Goal: Task Accomplishment & Management: Manage account settings

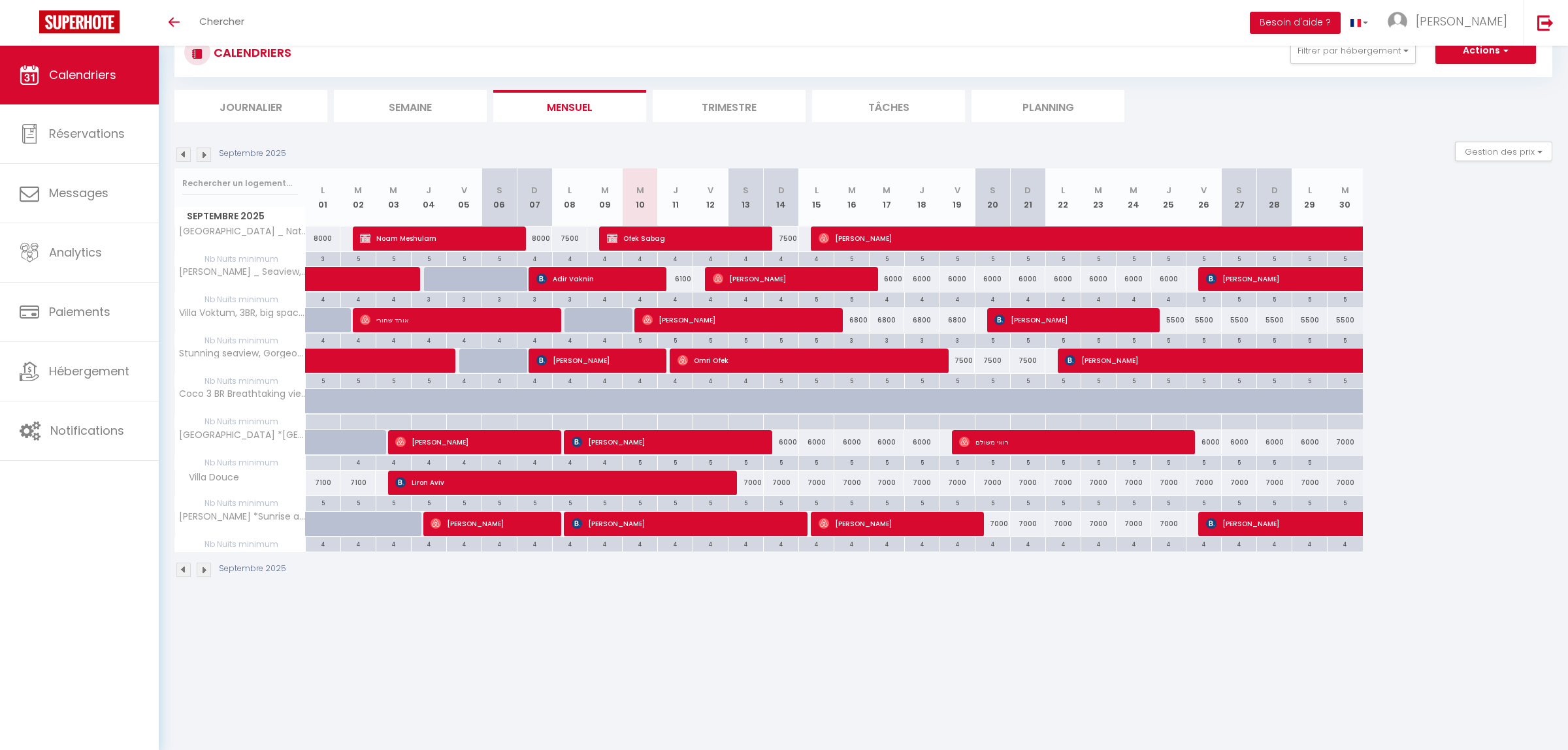
click at [205, 577] on img at bounding box center [204, 570] width 15 height 15
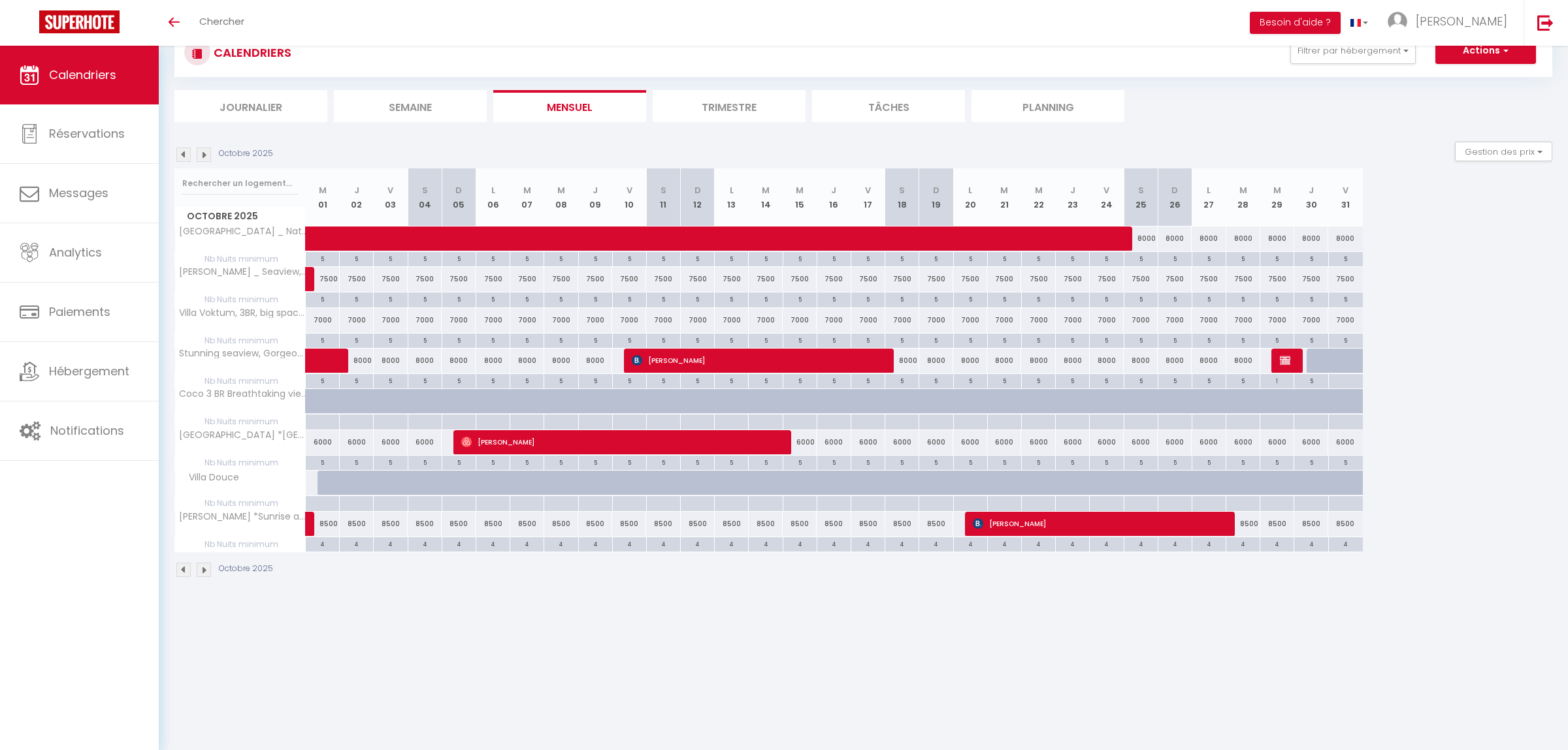
click at [200, 577] on img at bounding box center [204, 570] width 15 height 15
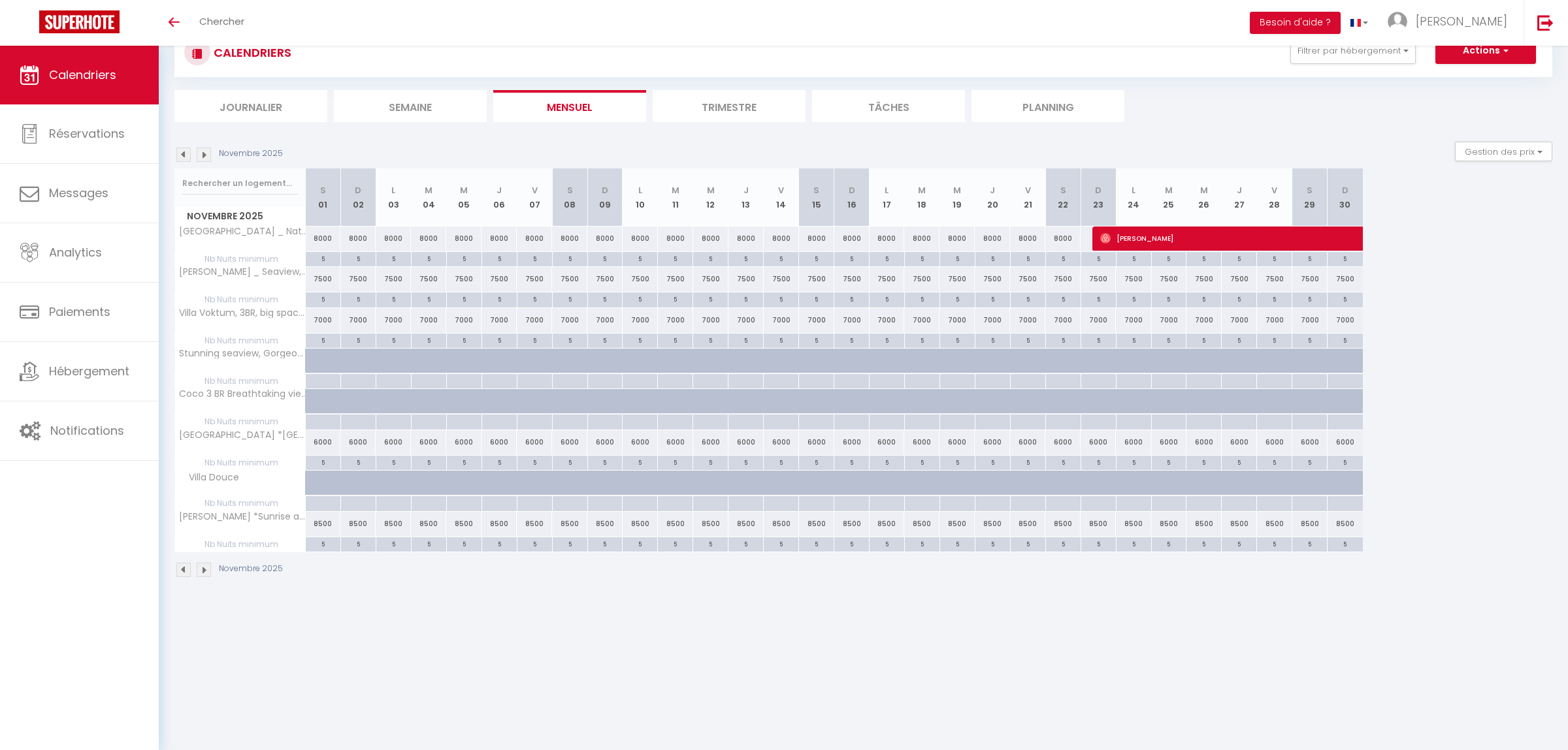
click at [205, 571] on img at bounding box center [204, 570] width 15 height 15
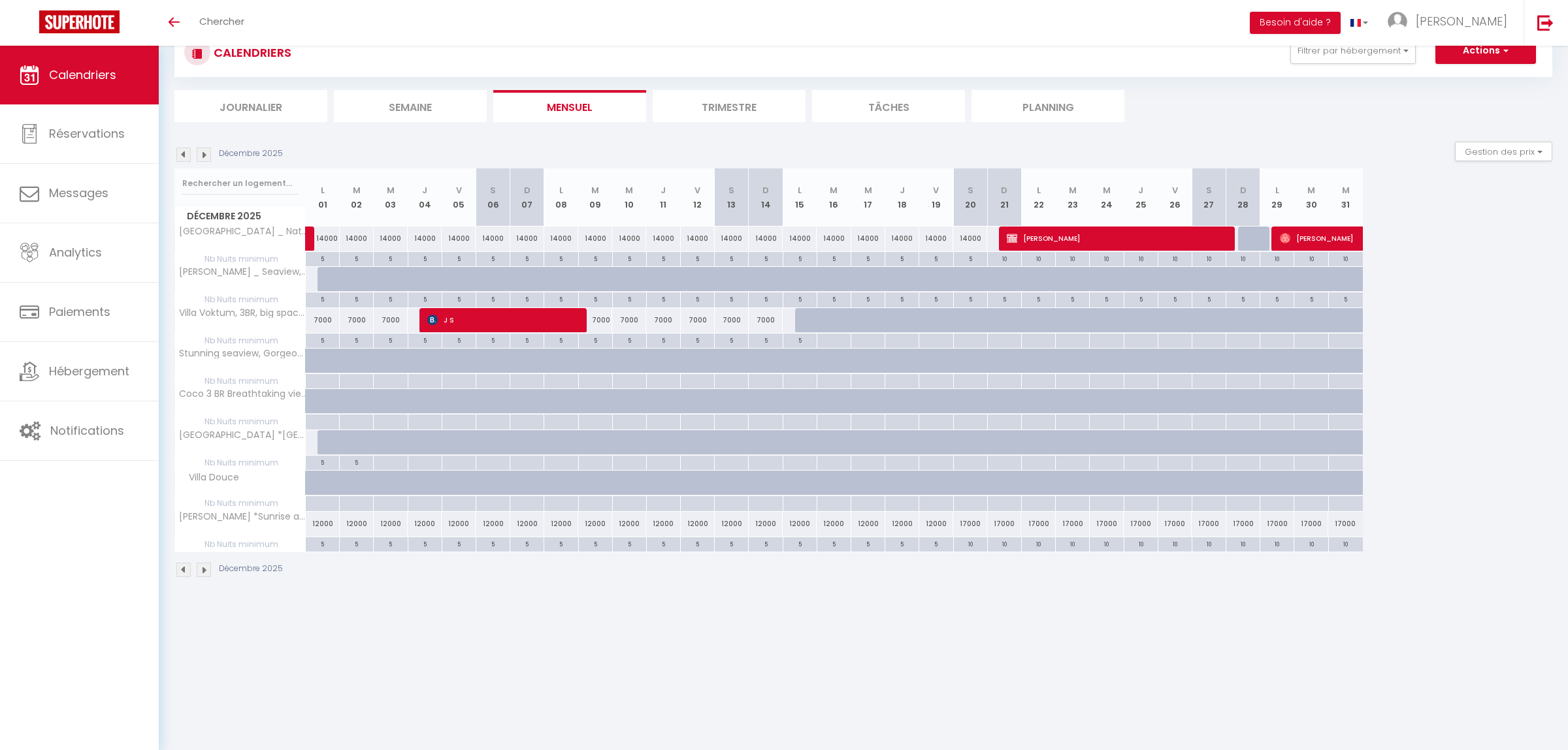
click at [326, 283] on div at bounding box center [334, 279] width 34 height 25
type input "8000"
type input "Lun 01 Décembre 2025"
type input "[DATE]"
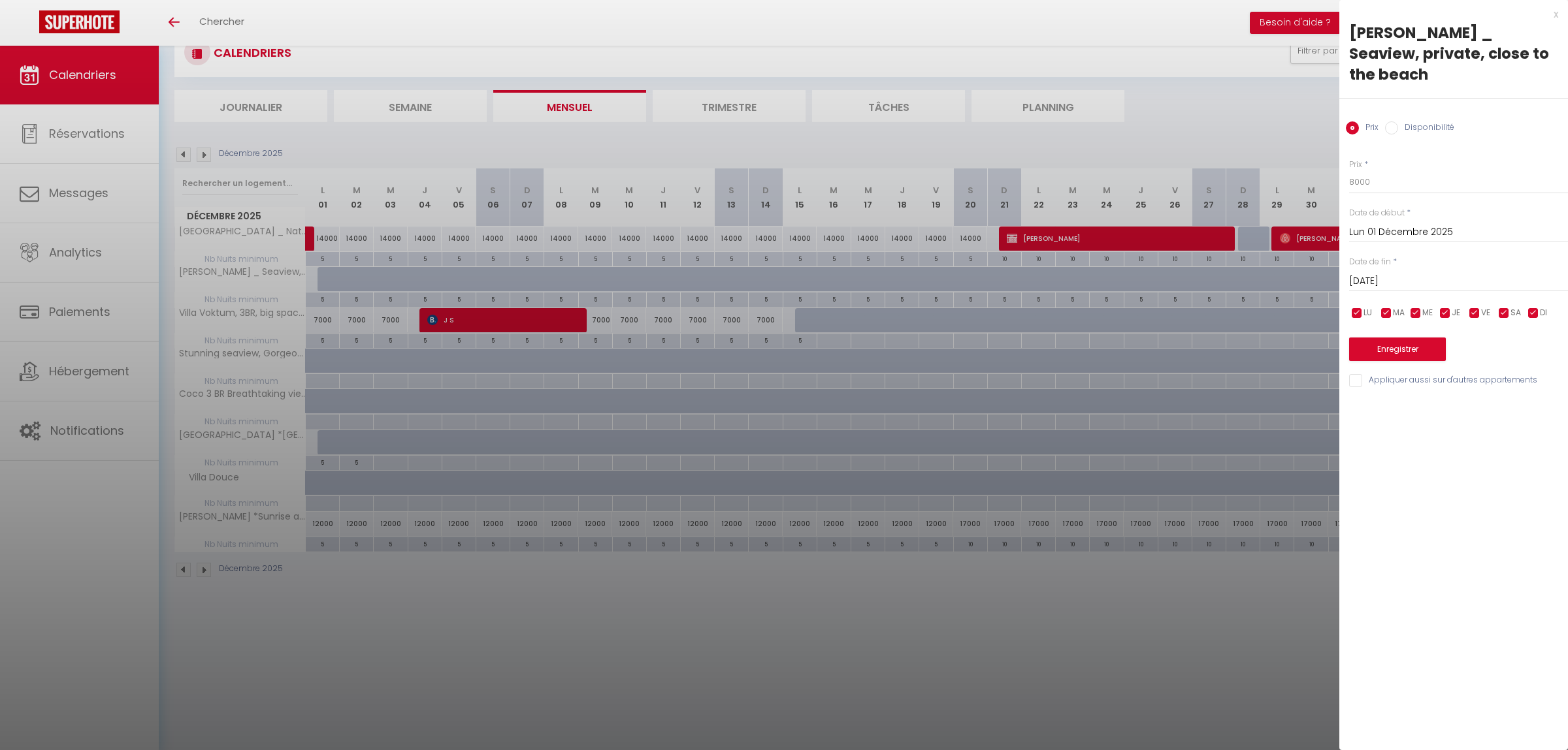
click at [1418, 273] on input "[DATE]" at bounding box center [1457, 281] width 218 height 17
click at [1533, 291] on span ">" at bounding box center [1530, 304] width 28 height 26
click at [323, 261] on div at bounding box center [784, 375] width 1568 height 750
type input "undefined aN undefined NaN"
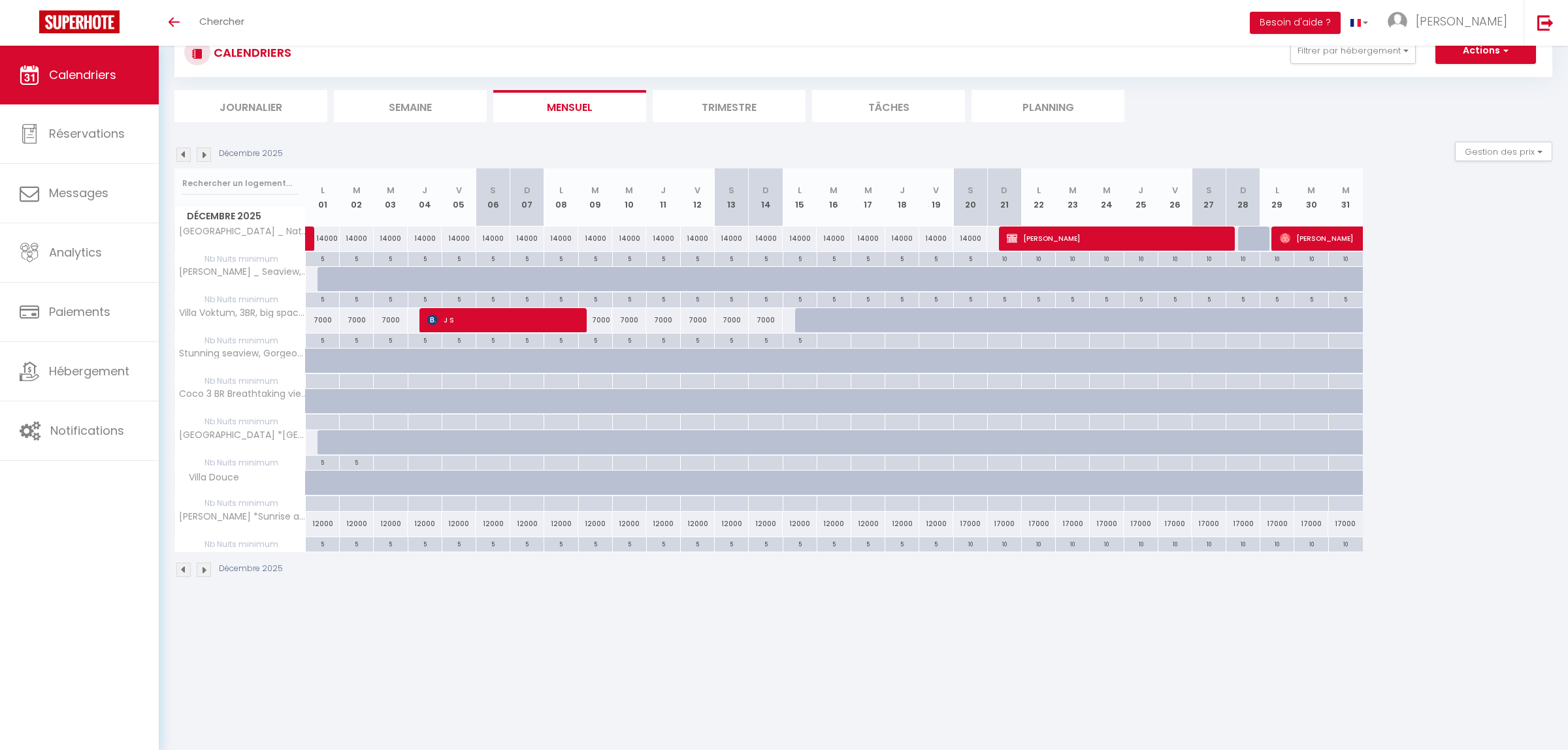
click at [323, 261] on div "5" at bounding box center [322, 258] width 34 height 12
type input "5"
type input "Lun 01 Décembre 2025"
type input "[DATE]"
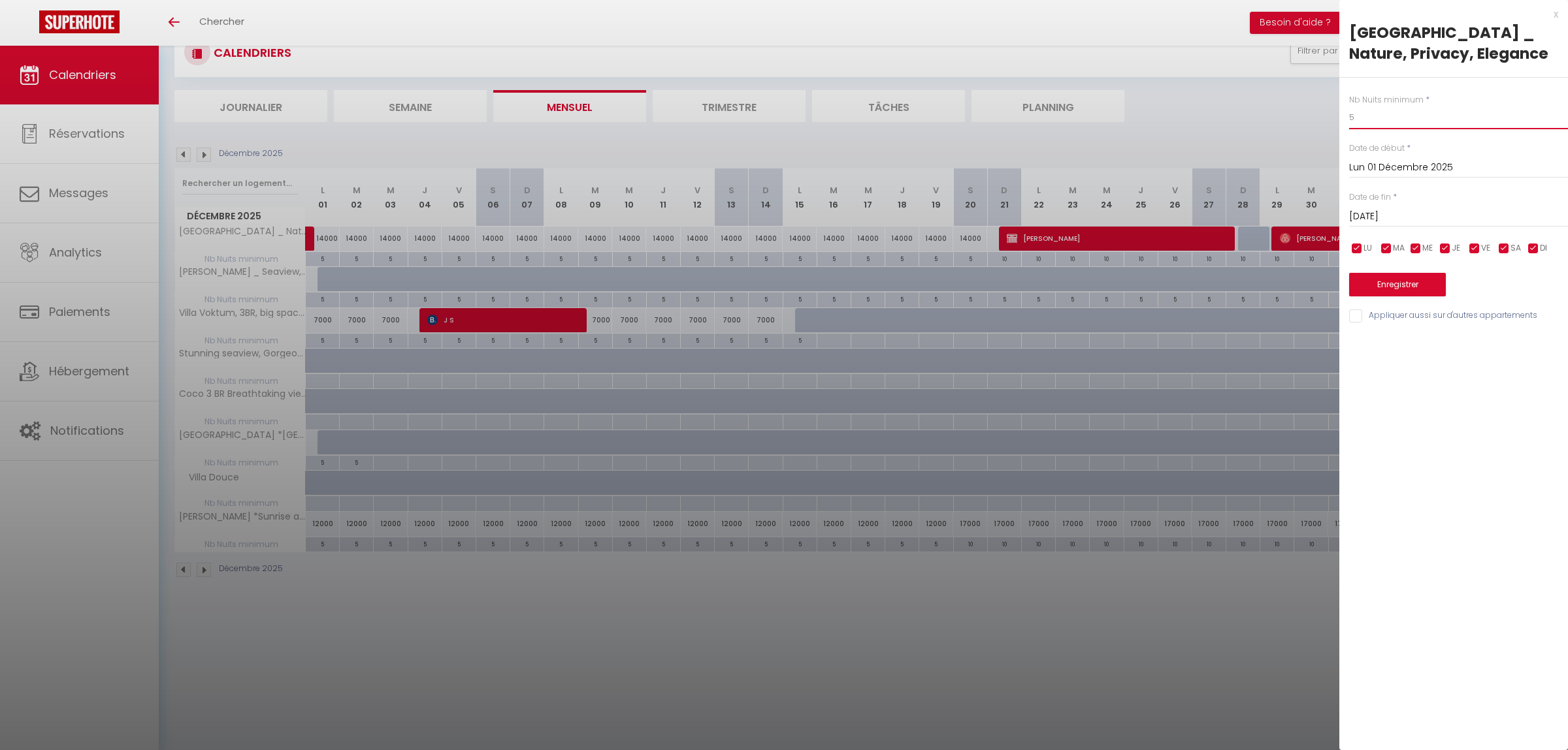
click at [1375, 123] on input "5" at bounding box center [1457, 117] width 218 height 23
type input "30"
click at [1425, 214] on input "[DATE]" at bounding box center [1457, 217] width 218 height 17
click at [1531, 248] on span ">" at bounding box center [1530, 239] width 28 height 26
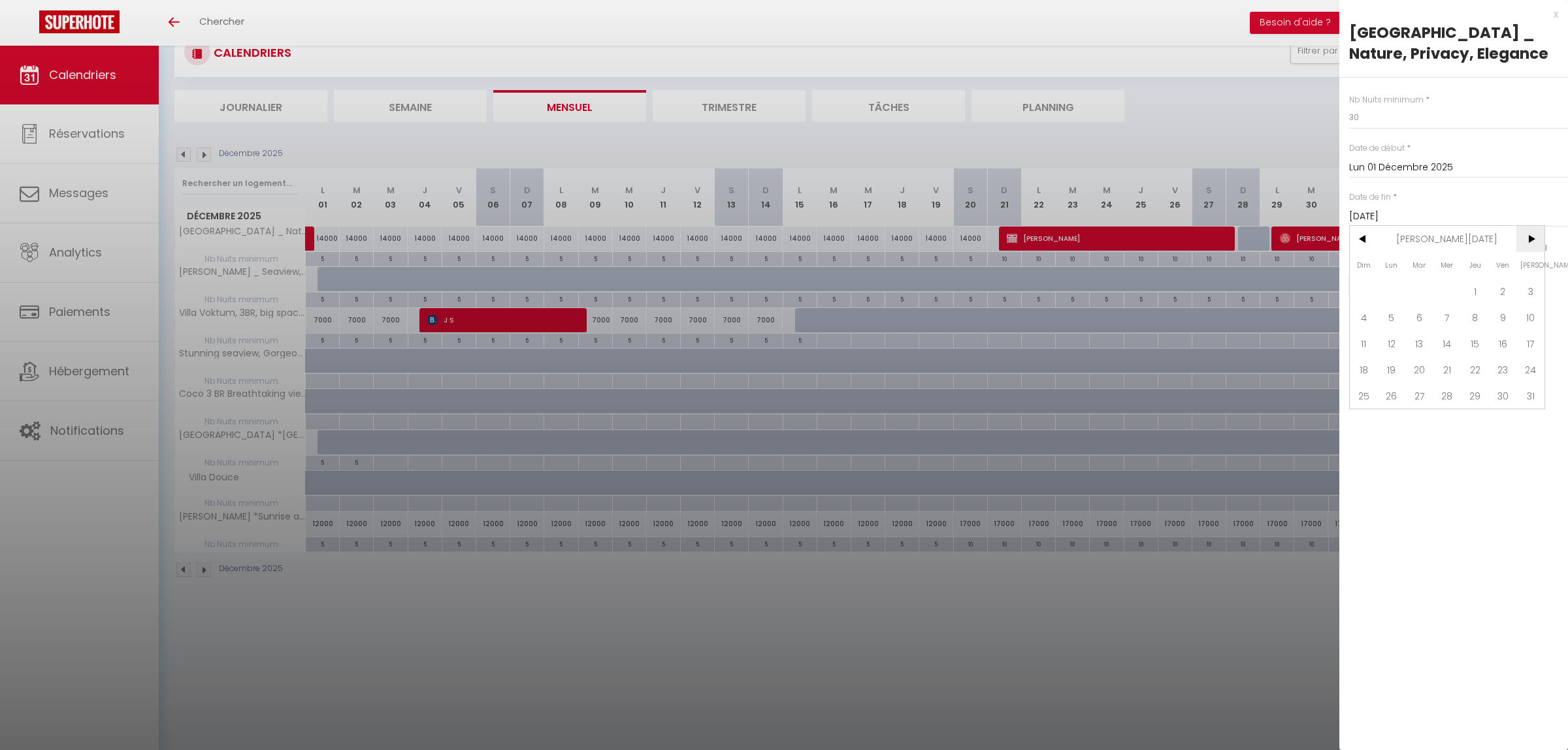
click at [1531, 248] on span ">" at bounding box center [1530, 239] width 28 height 26
click at [1528, 240] on span ">" at bounding box center [1530, 239] width 28 height 26
click at [1453, 294] on span "1" at bounding box center [1447, 291] width 28 height 26
type input "Mer 01 Avril 2026"
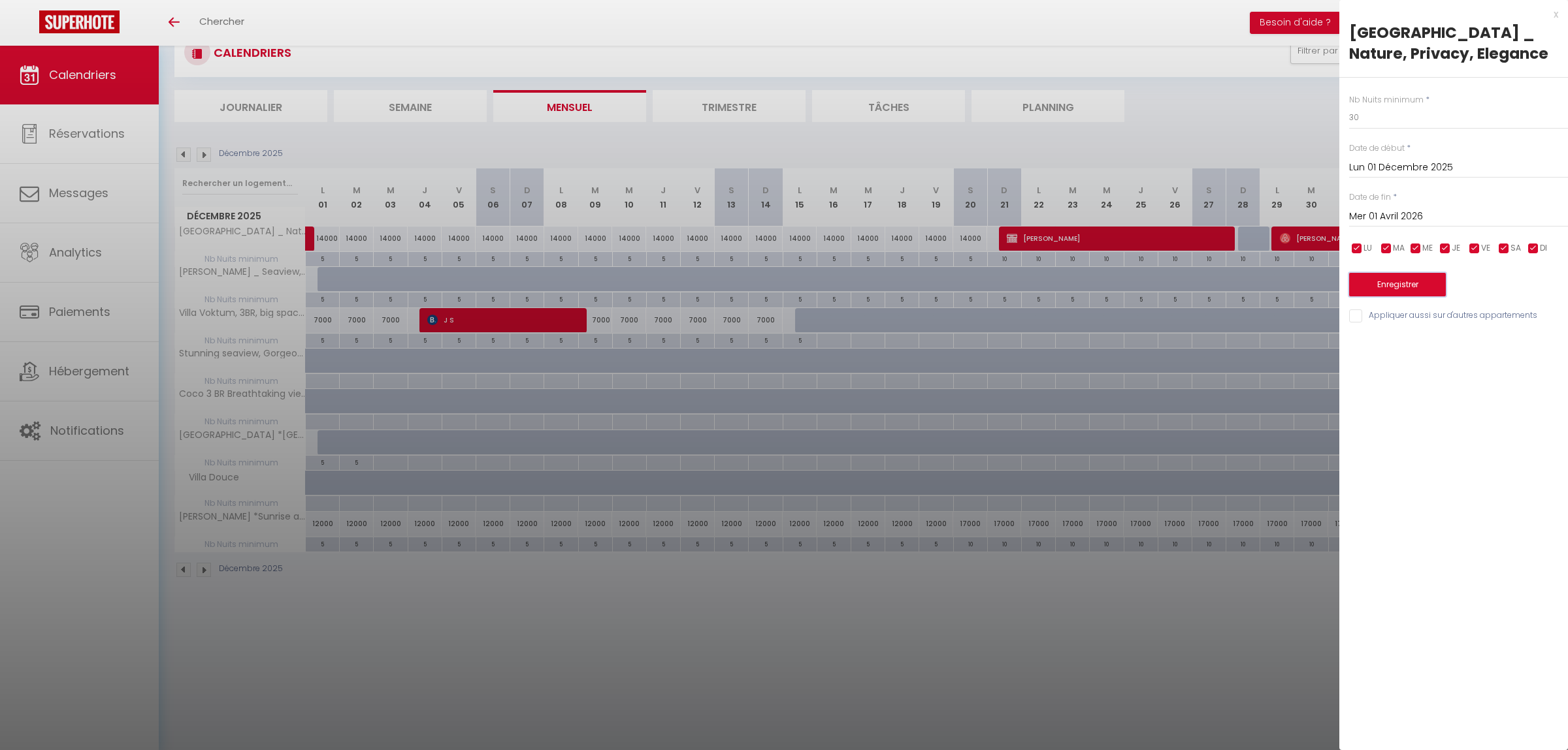
click at [1417, 289] on button "Enregistrer" at bounding box center [1397, 284] width 97 height 23
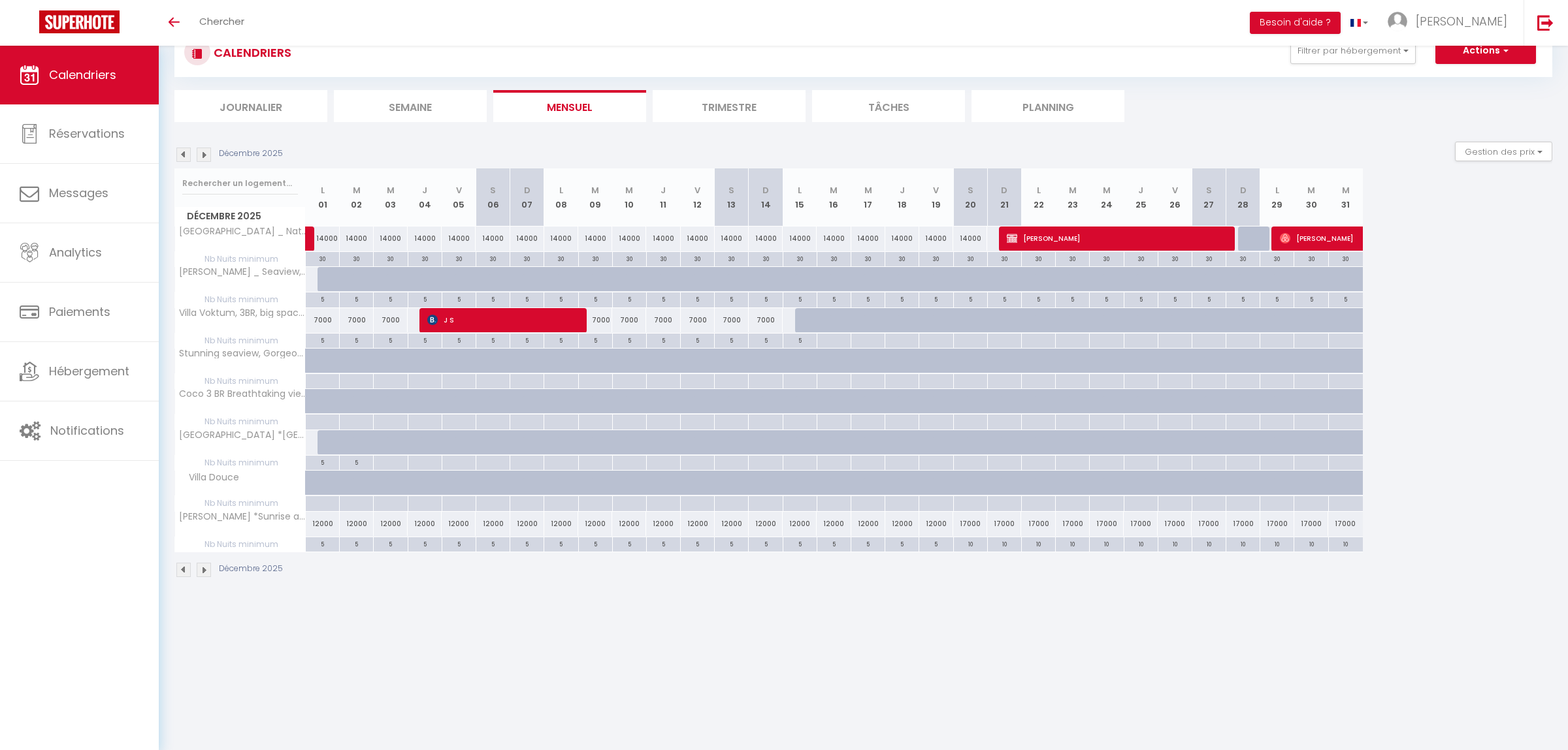
click at [322, 300] on div "5" at bounding box center [322, 299] width 34 height 12
type input "5"
type input "Lun 01 Décembre 2025"
type input "[DATE]"
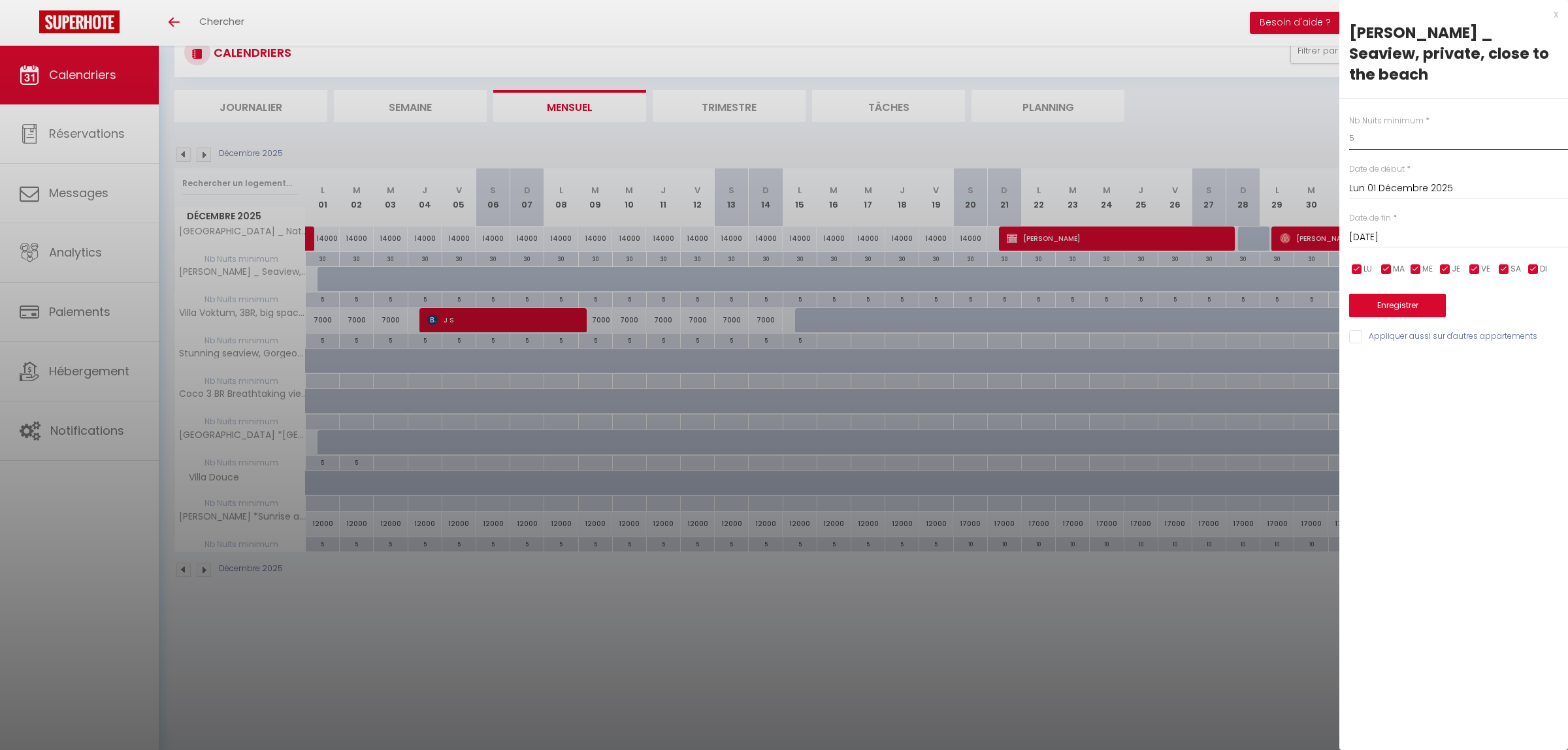
click at [1407, 129] on input "5" at bounding box center [1457, 138] width 218 height 23
type input "30"
click at [1407, 230] on input "[DATE]" at bounding box center [1457, 238] width 218 height 17
click at [1525, 247] on span ">" at bounding box center [1530, 260] width 28 height 26
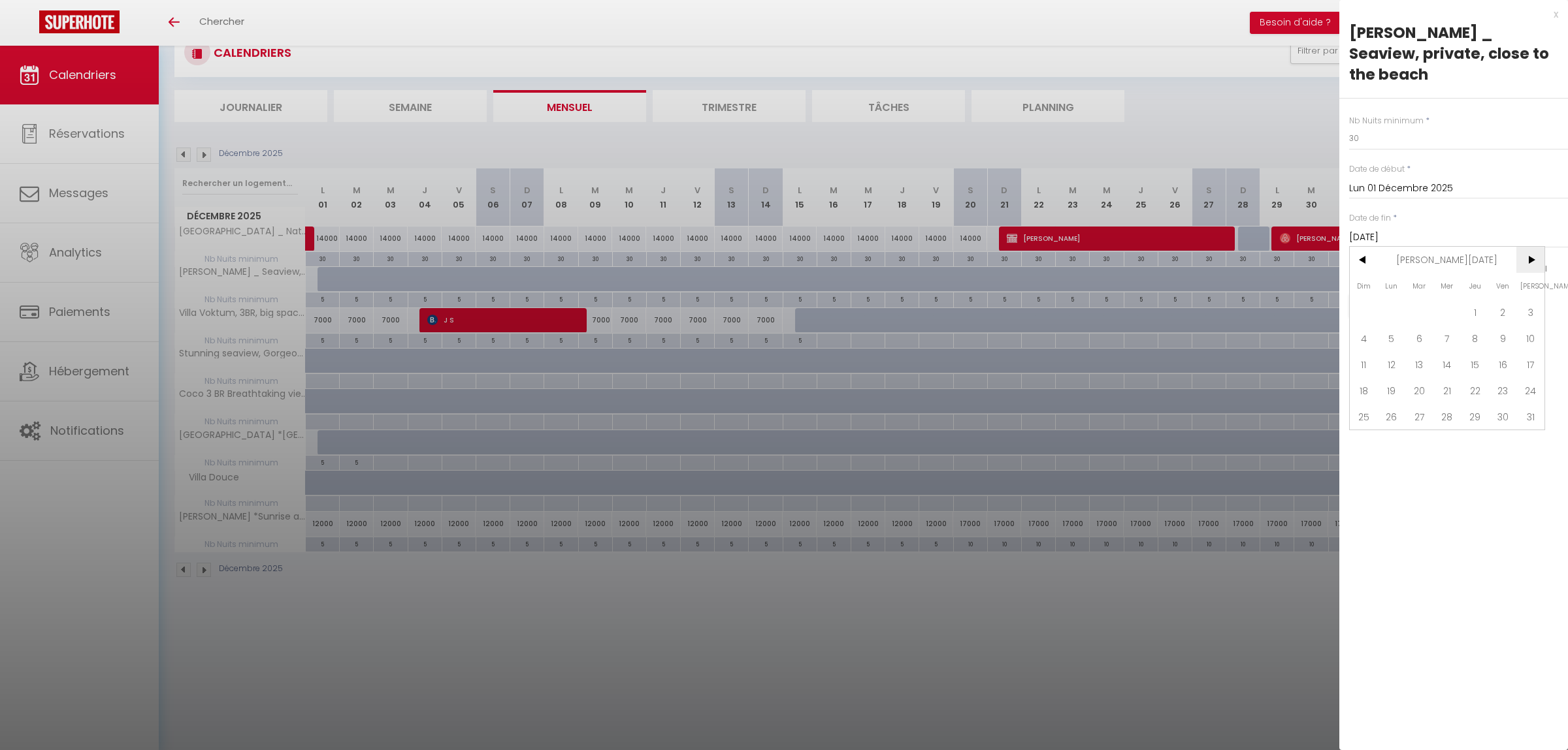
click at [1525, 247] on span ">" at bounding box center [1530, 260] width 28 height 26
click at [1535, 247] on span ">" at bounding box center [1530, 260] width 28 height 26
click at [1443, 299] on span "1" at bounding box center [1447, 312] width 28 height 26
type input "Mer 01 Avril 2026"
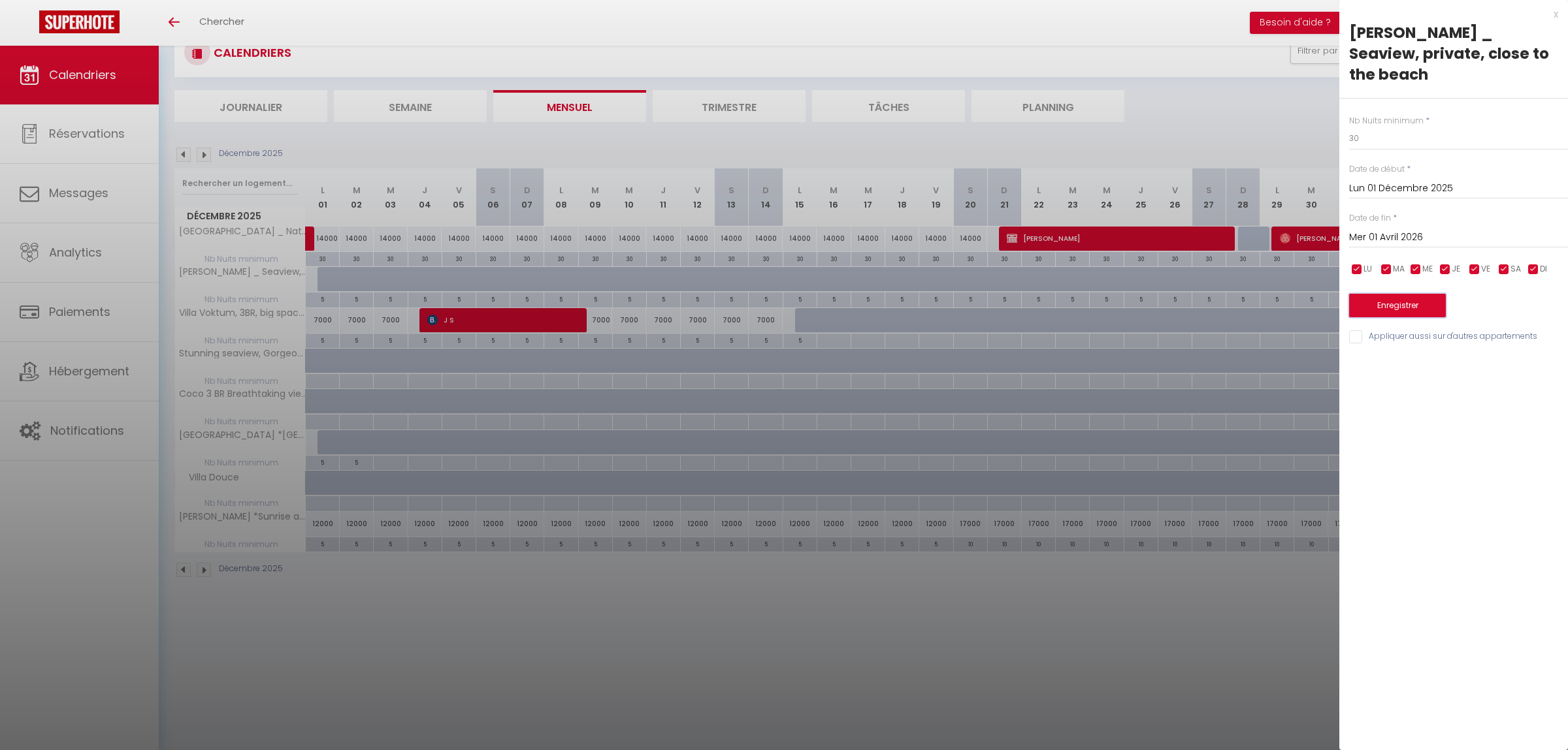
click at [1420, 293] on button "Enregistrer" at bounding box center [1397, 305] width 97 height 23
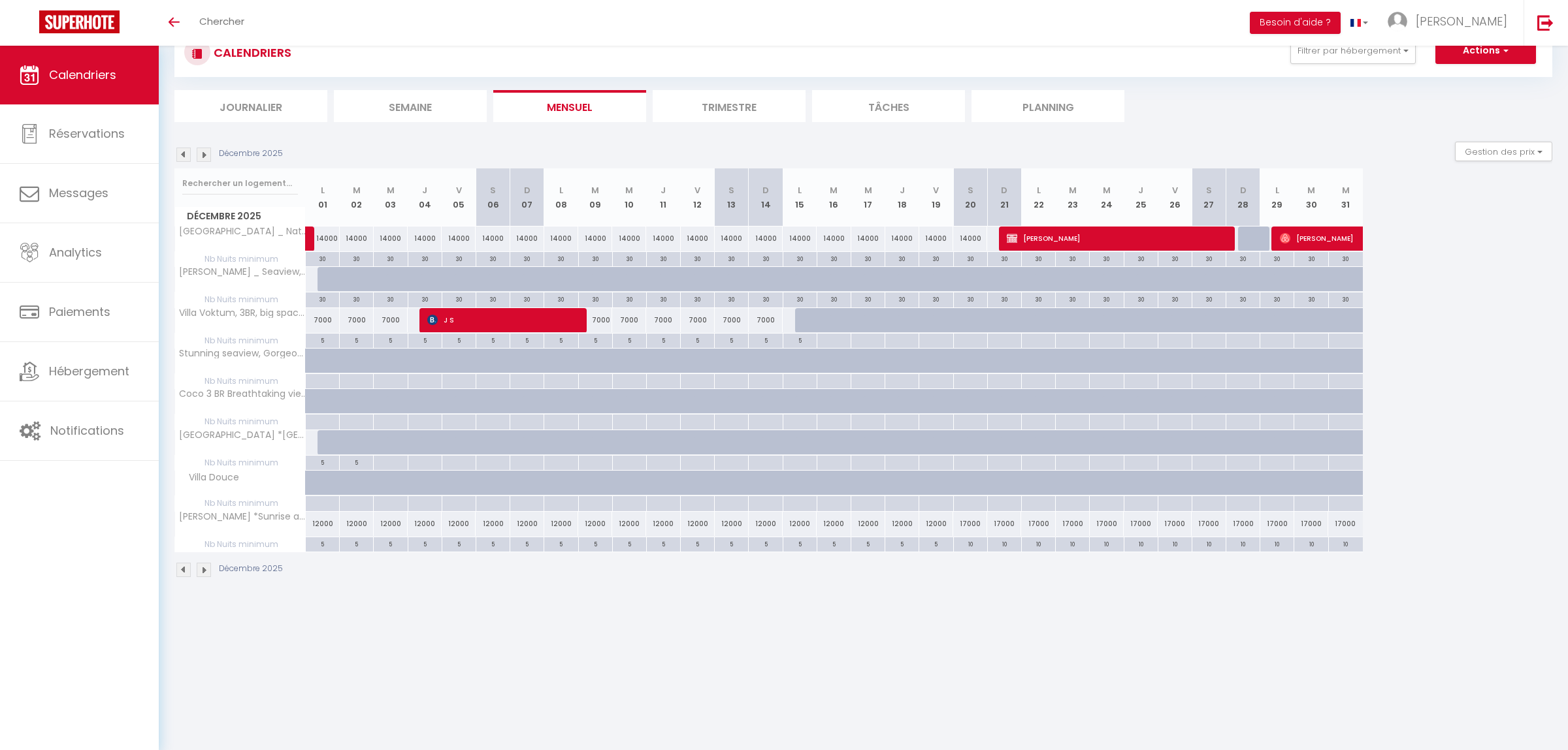
click at [320, 259] on div "30" at bounding box center [322, 258] width 34 height 12
type input "30"
type input "Lun 01 Décembre 2025"
type input "[DATE]"
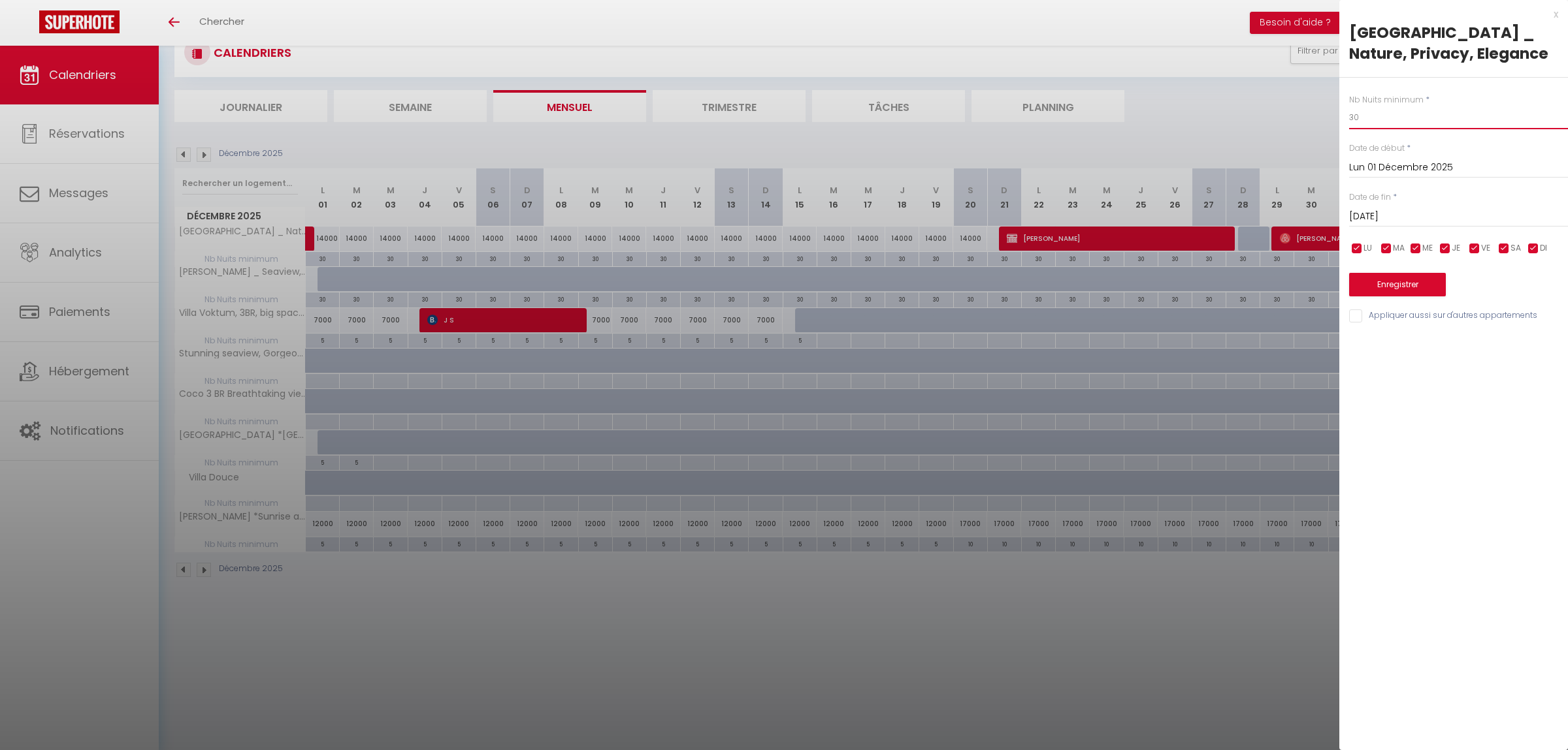
click at [1359, 125] on input "30" at bounding box center [1457, 117] width 218 height 23
type input "5"
click at [1353, 221] on input "[DATE]" at bounding box center [1457, 217] width 218 height 17
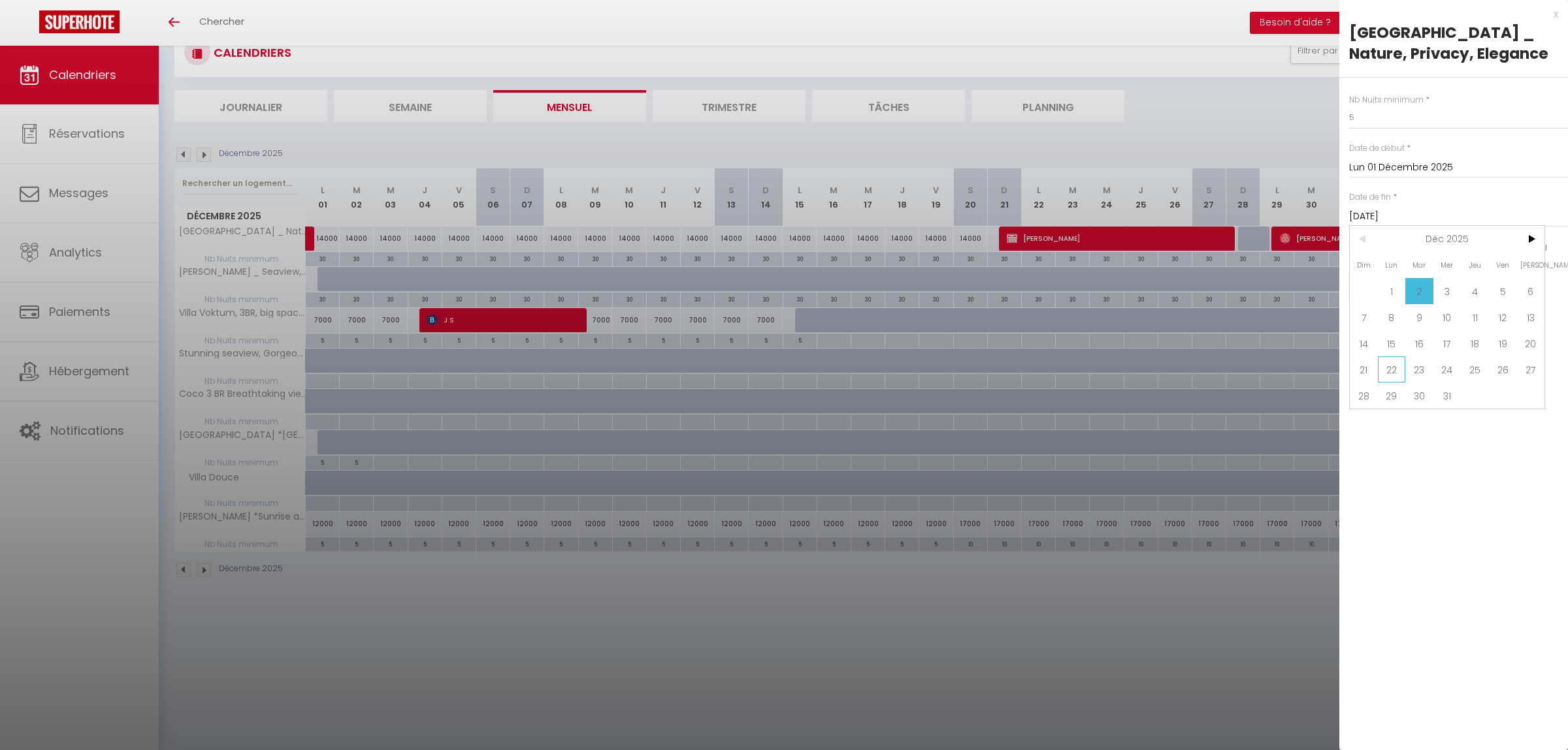
click at [1400, 371] on span "22" at bounding box center [1392, 369] width 28 height 26
type input "Lun 22 Décembre 2025"
click at [1397, 287] on button "Enregistrer" at bounding box center [1397, 284] width 97 height 23
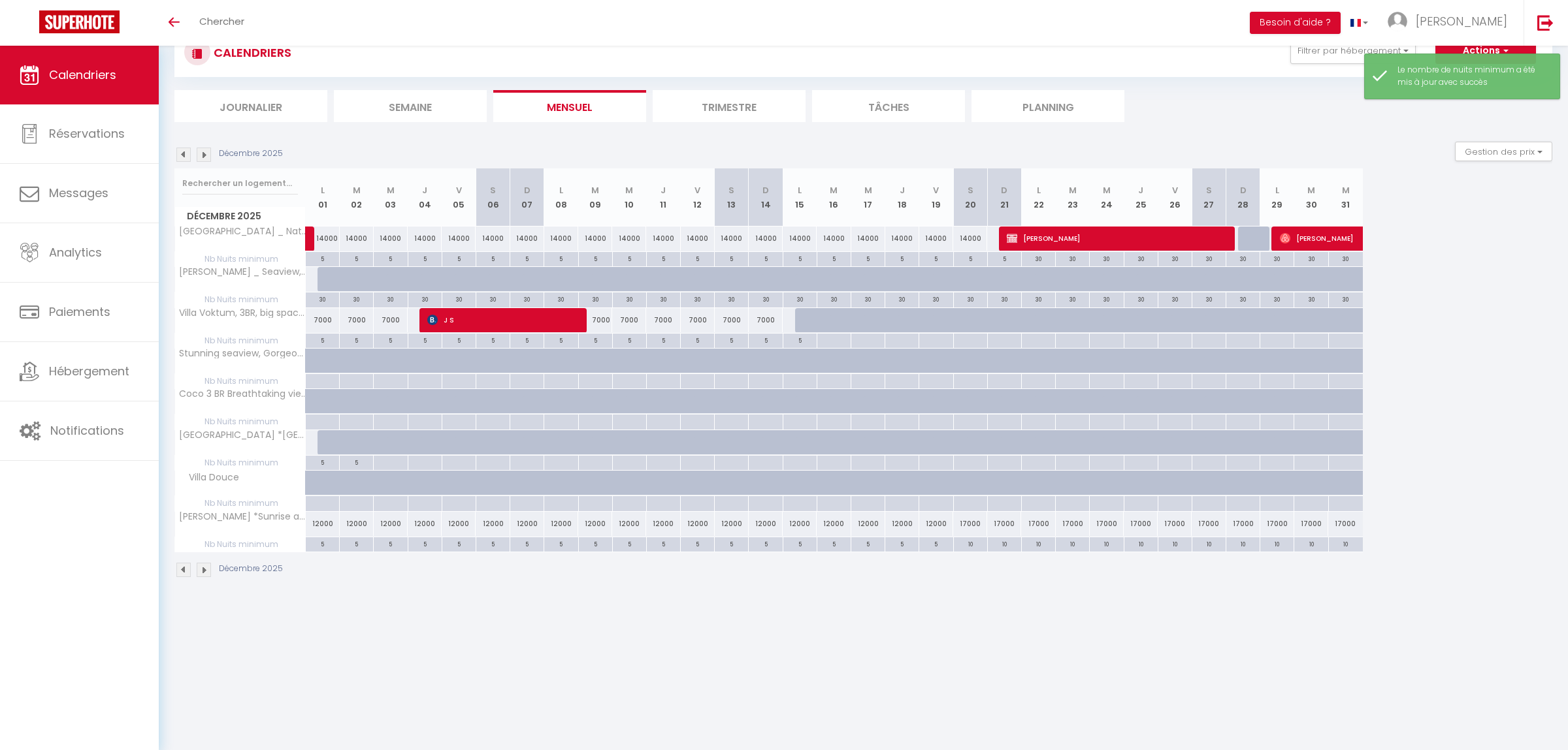
click at [211, 569] on img at bounding box center [204, 570] width 15 height 15
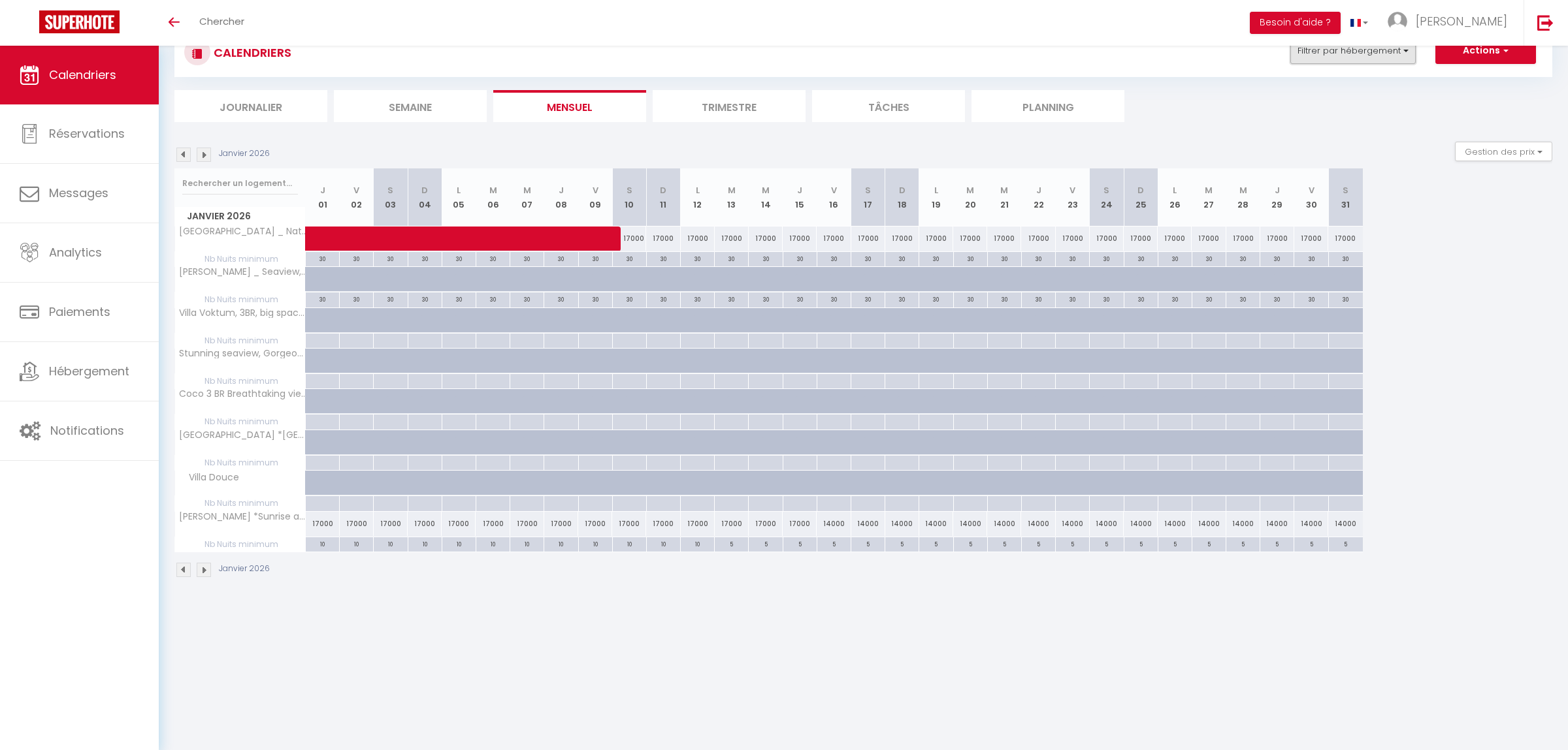
click at [1349, 56] on button "Filtrer par hébergement" at bounding box center [1352, 51] width 125 height 26
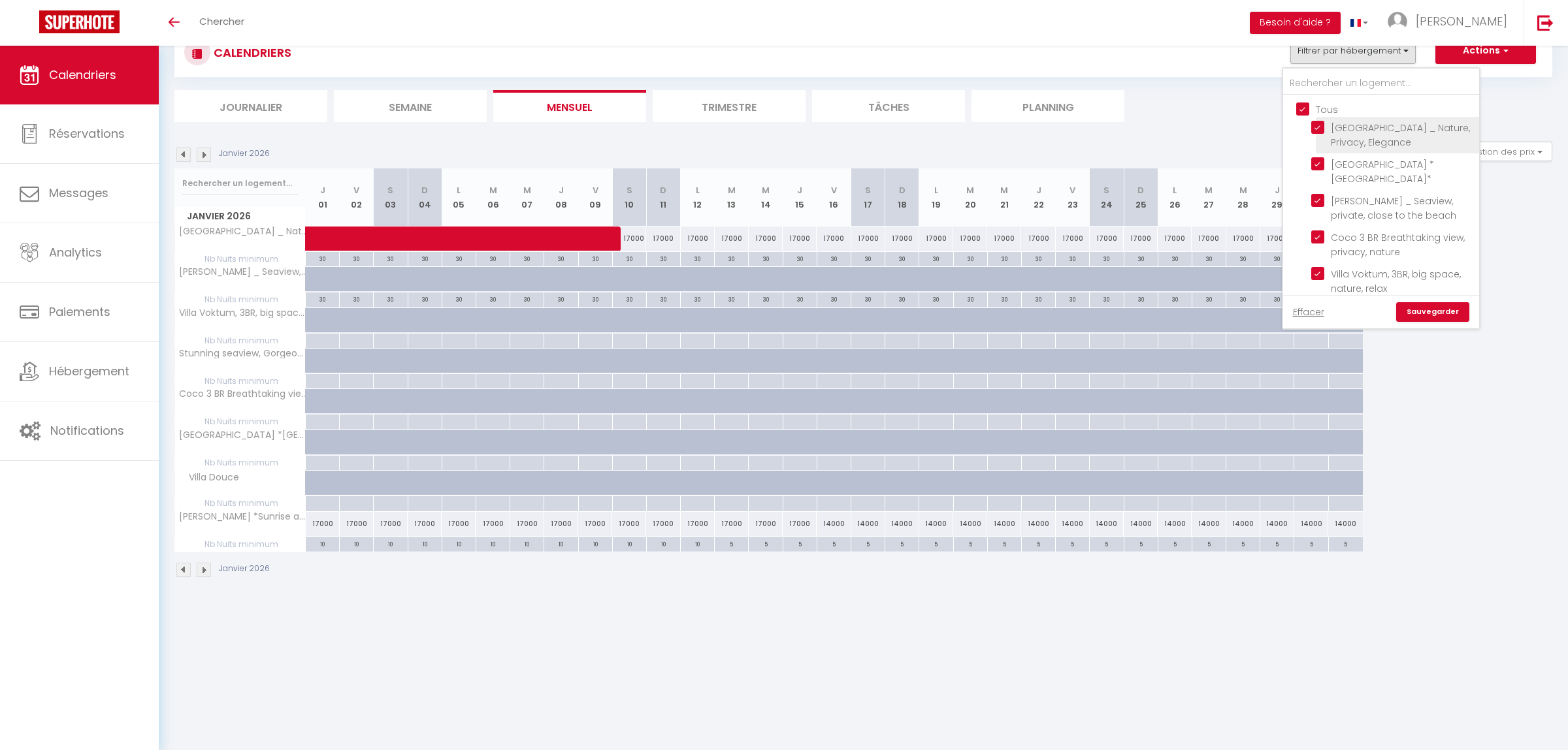
click at [1317, 118] on li "[GEOGRAPHIC_DATA] _ Nature, Privacy, Elegance" at bounding box center [1397, 135] width 163 height 36
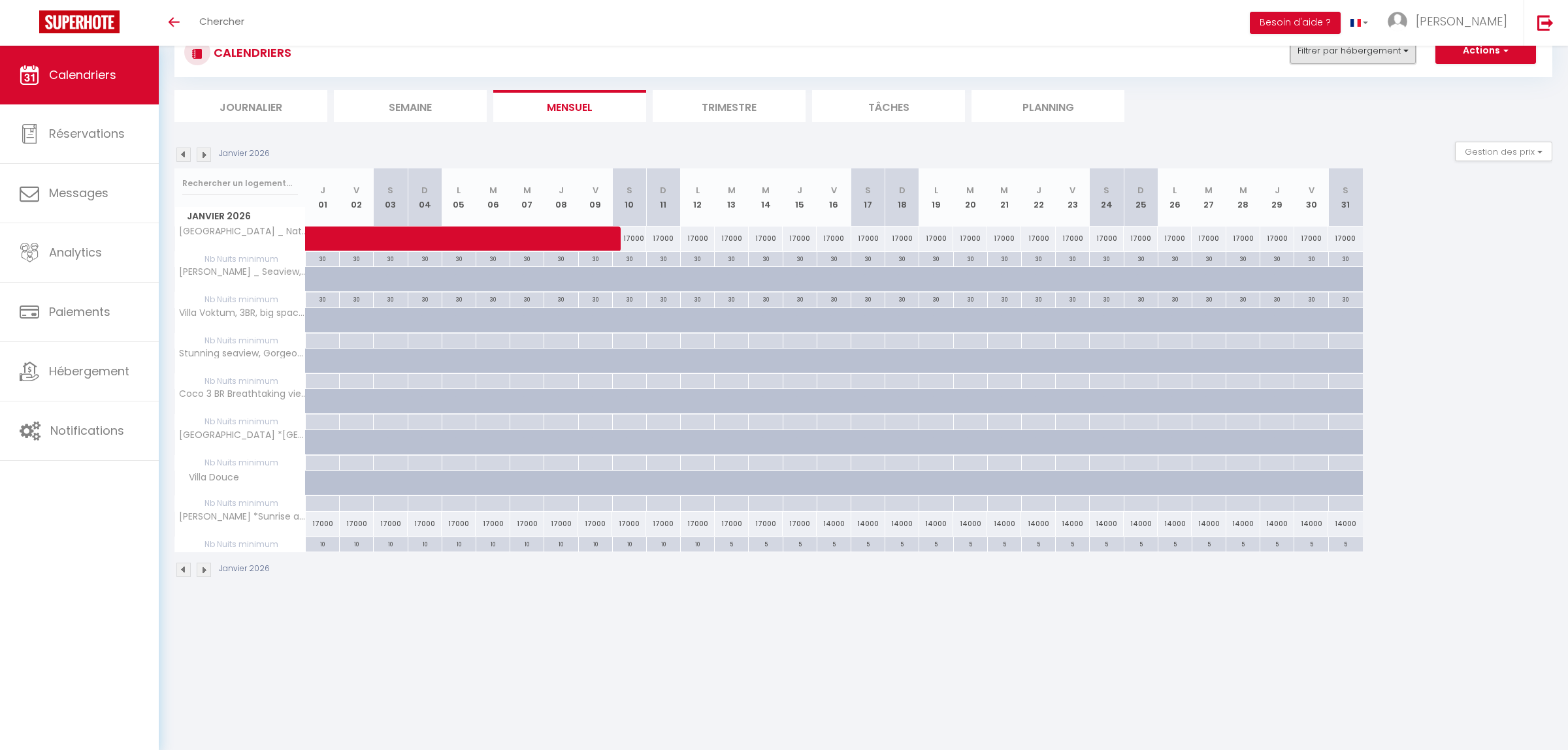
click at [1316, 64] on button "Filtrer par hébergement" at bounding box center [1352, 51] width 125 height 26
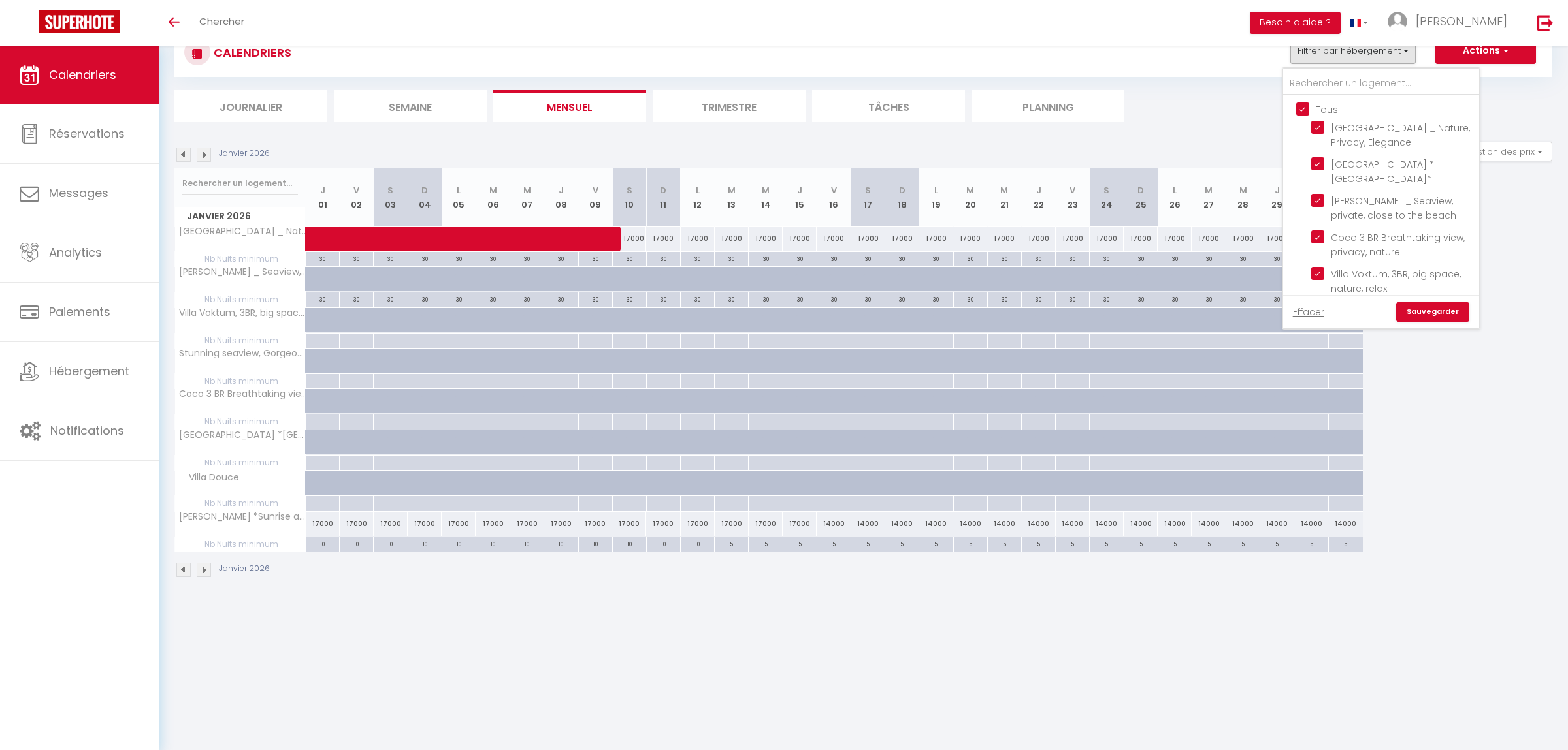
click at [1304, 107] on input "Tous" at bounding box center [1394, 108] width 196 height 13
checkbox input "false"
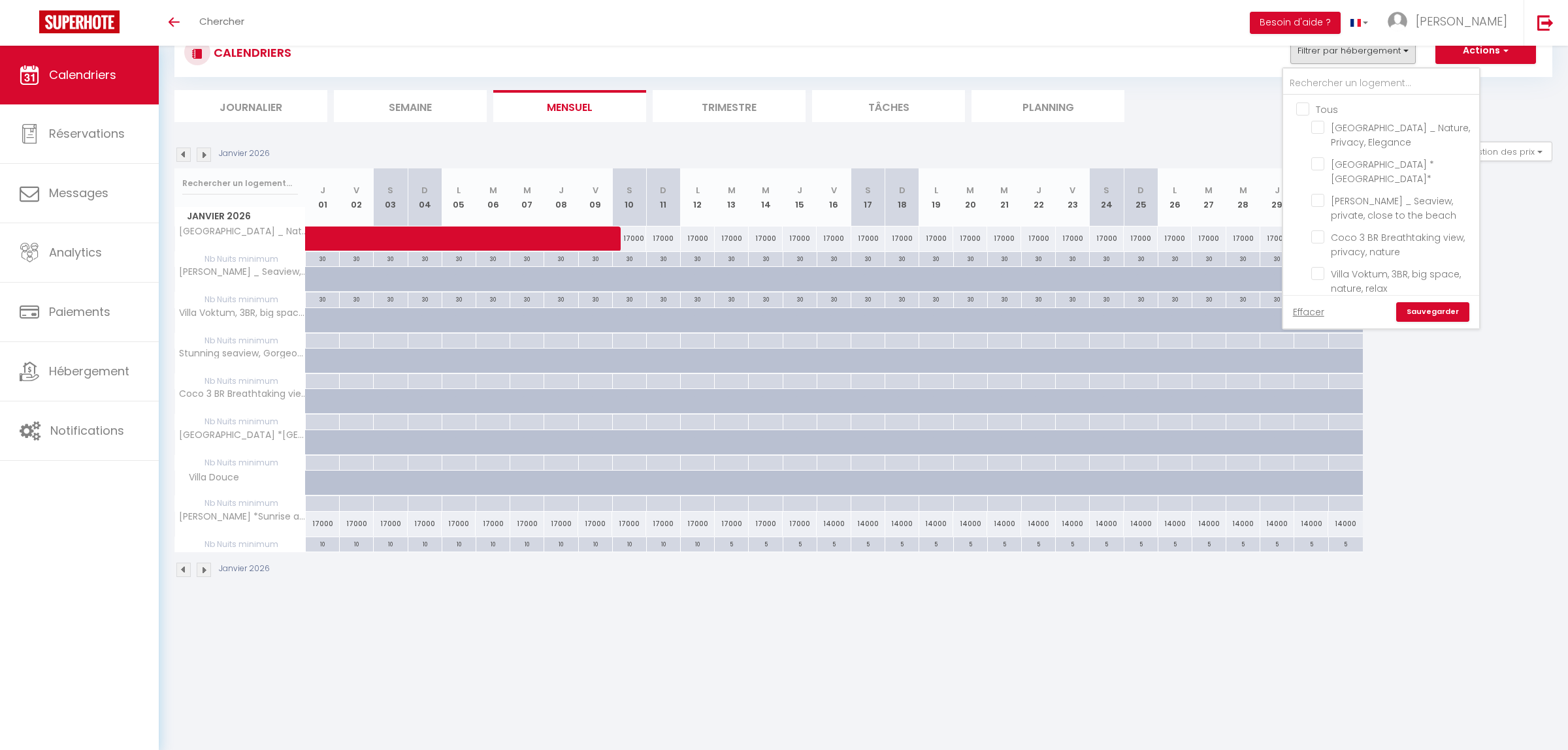
checkbox input "false"
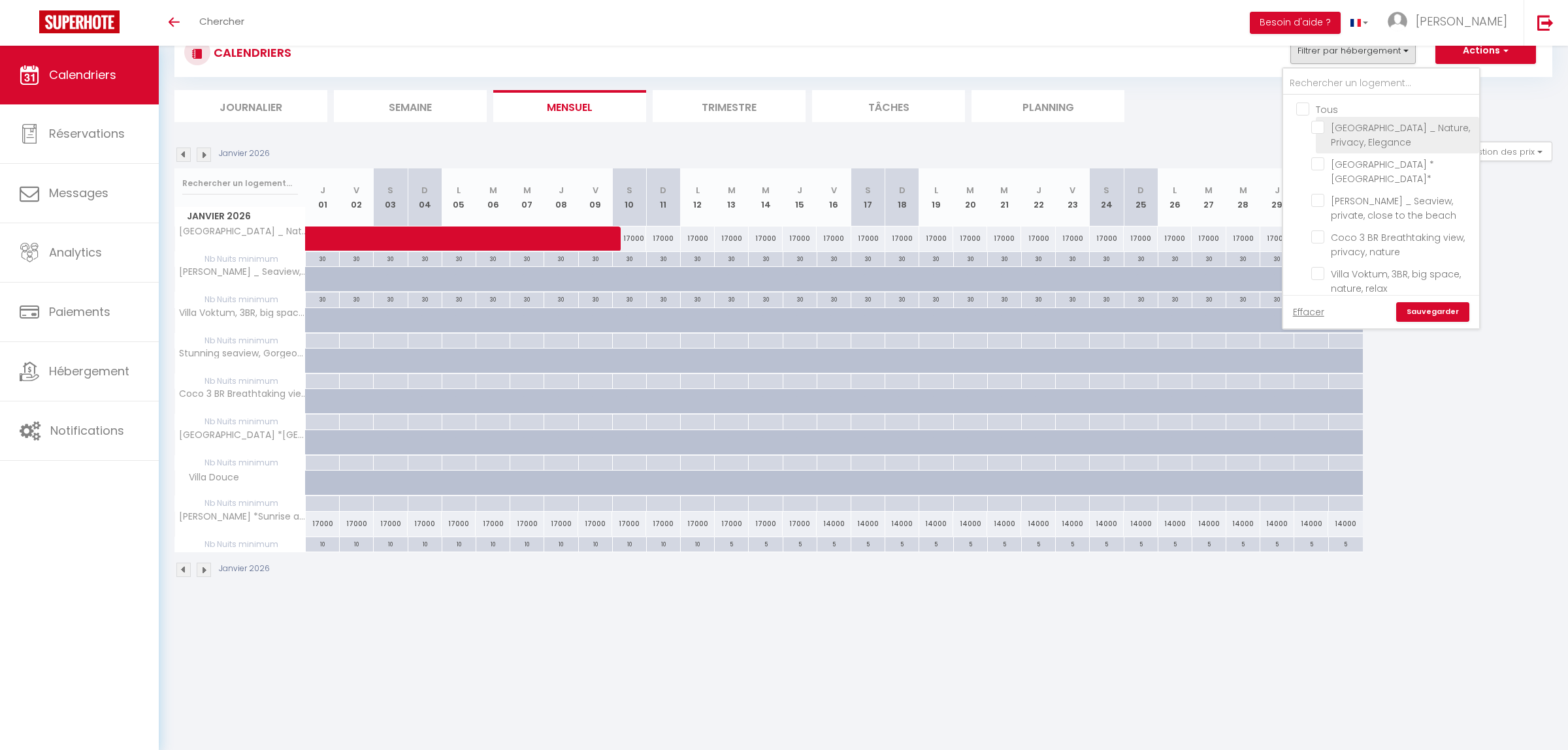
click at [1332, 133] on input "[GEOGRAPHIC_DATA] _ Nature, Privacy, Elegance" at bounding box center [1392, 127] width 163 height 13
checkbox input "true"
click at [1352, 199] on span "[PERSON_NAME] _ Seaview, private, close to the beach" at bounding box center [1393, 208] width 125 height 28
click at [1352, 199] on input "[PERSON_NAME] _ Seaview, private, close to the beach" at bounding box center [1392, 200] width 163 height 13
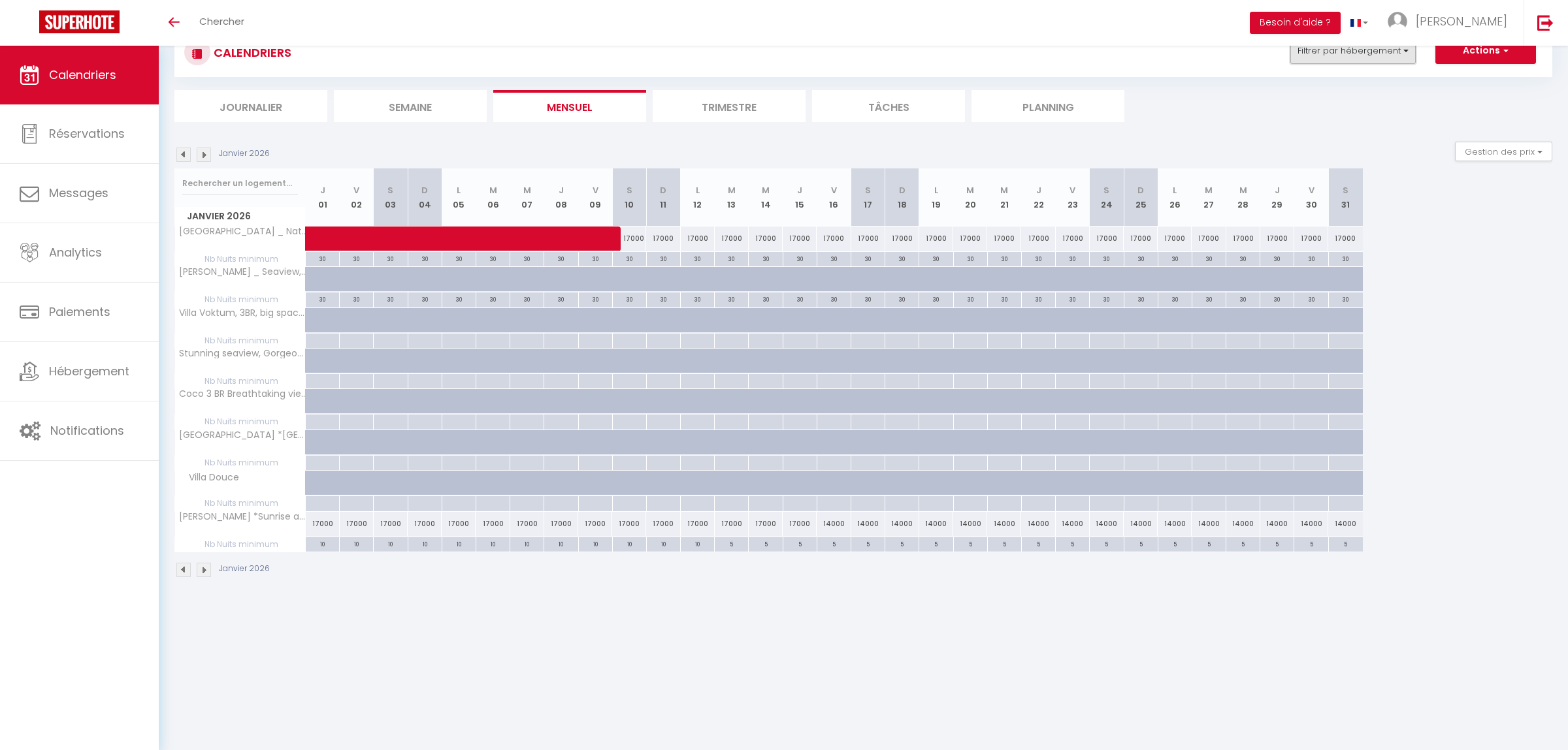
click at [1388, 63] on button "Filtrer par hébergement" at bounding box center [1352, 51] width 125 height 26
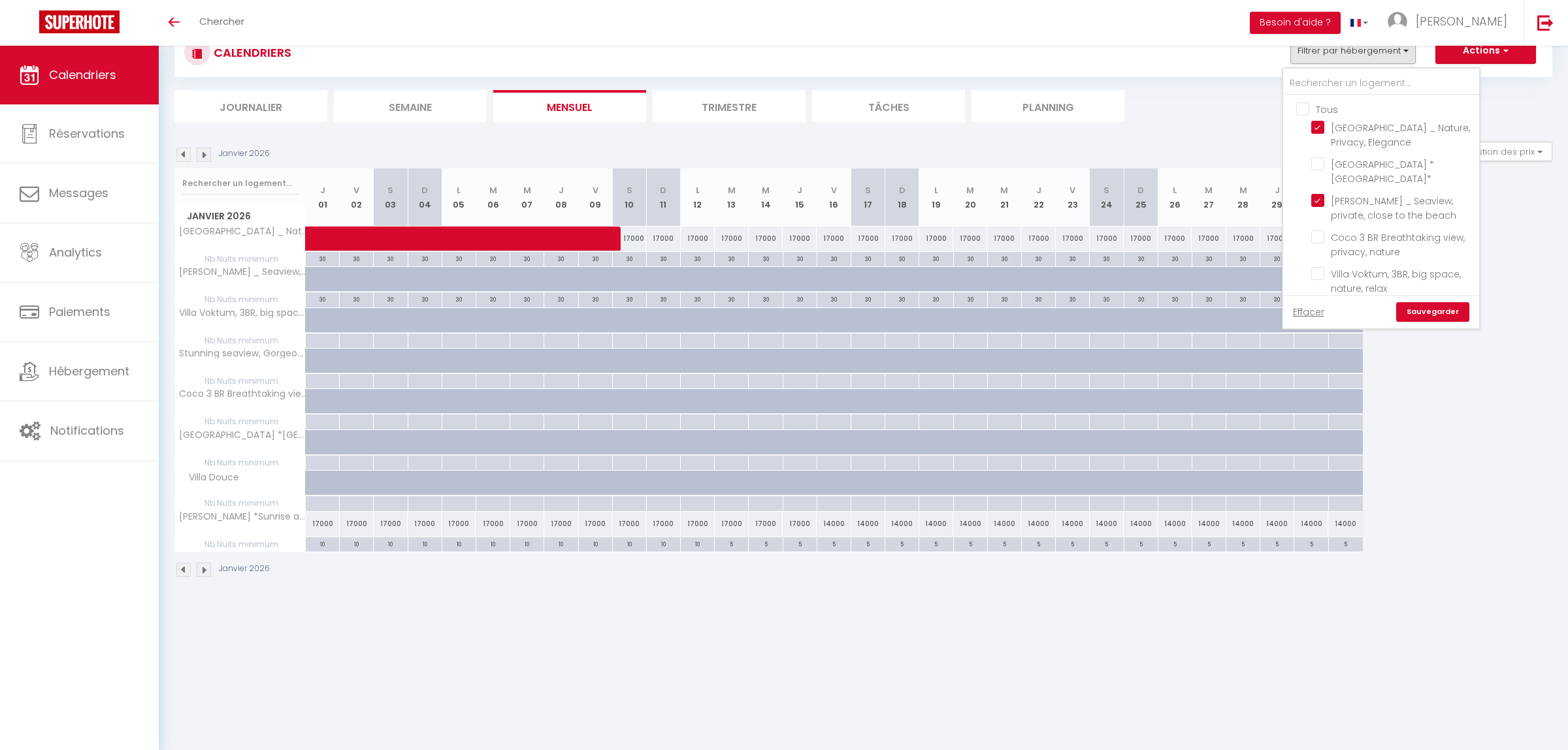
click at [1421, 317] on link "Sauvegarder" at bounding box center [1432, 312] width 73 height 20
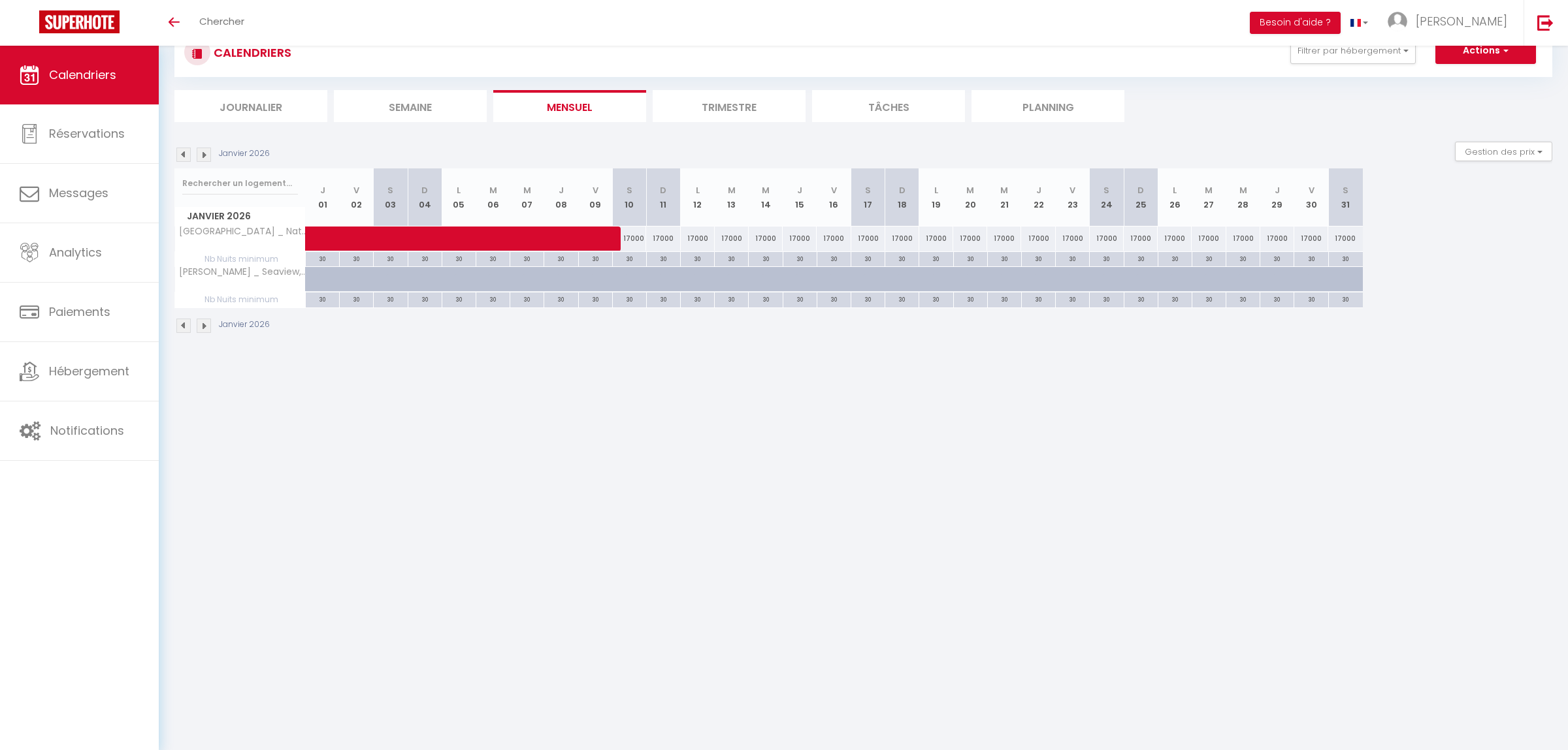
click at [705, 98] on li "Trimestre" at bounding box center [729, 105] width 153 height 32
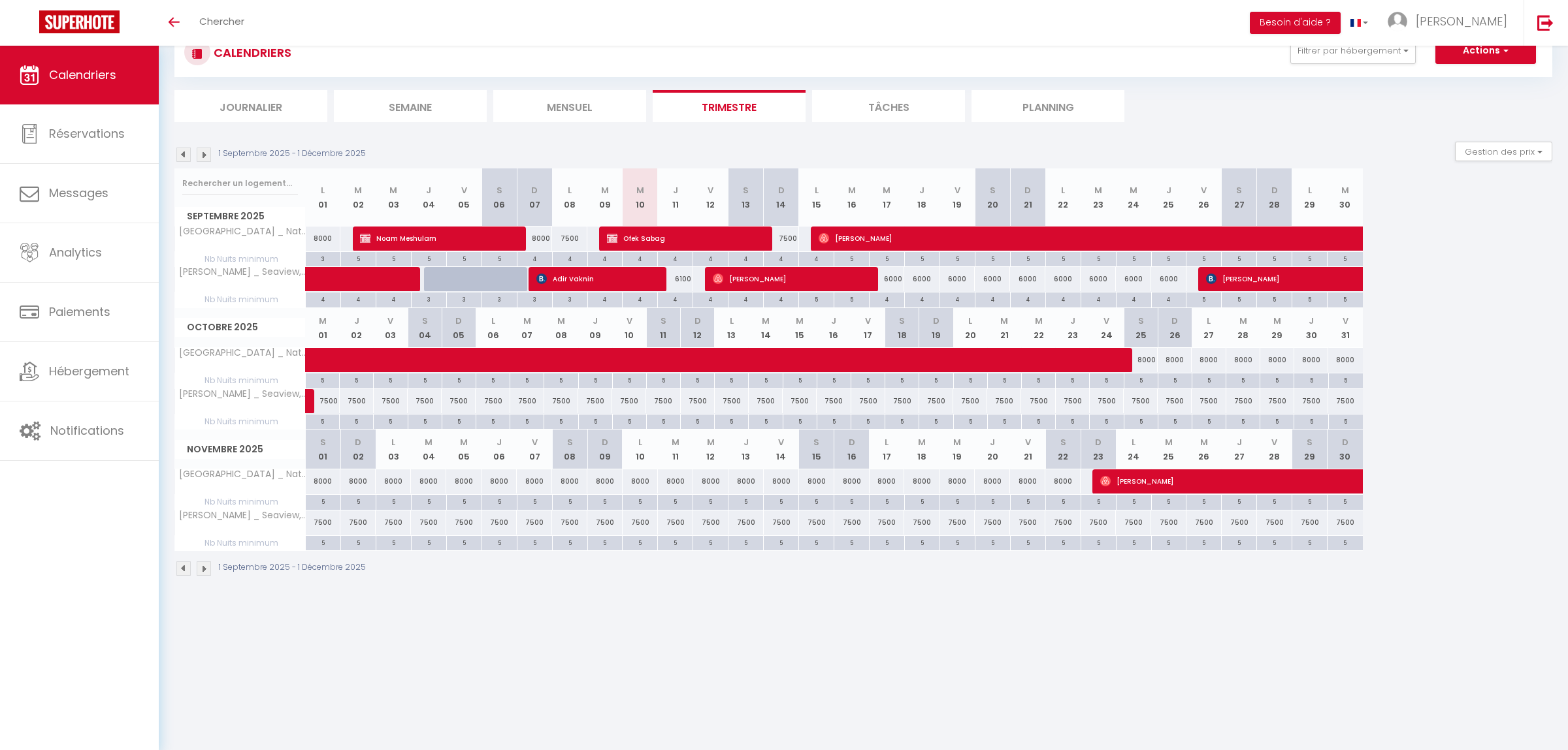
click at [196, 576] on div "1 Septembre 2025 - 1 Décembre 2025" at bounding box center [272, 569] width 195 height 15
click at [197, 572] on img at bounding box center [204, 569] width 15 height 15
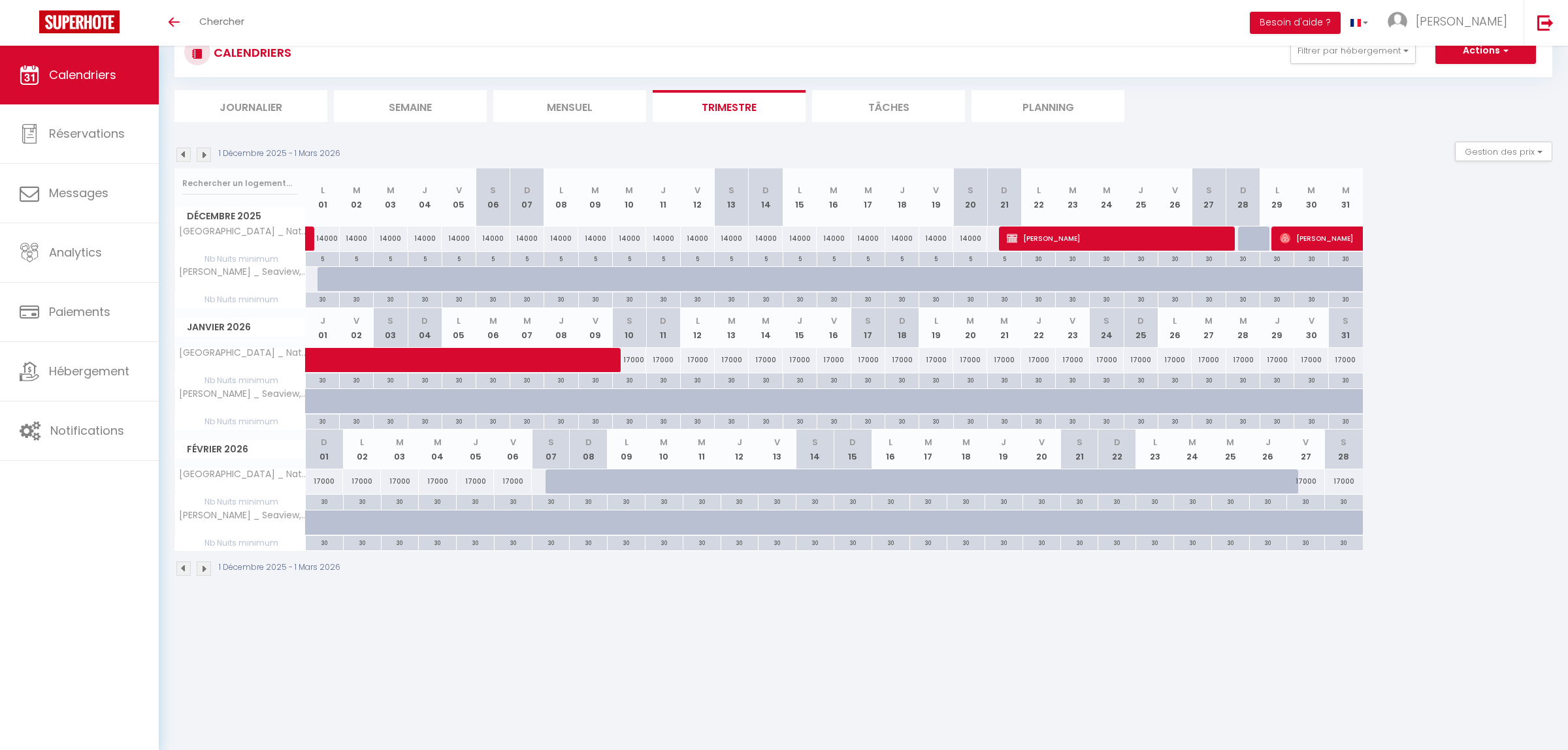
click at [628, 380] on div "30" at bounding box center [629, 380] width 34 height 12
type input "30"
type input "[DATE]"
type input "Dim 11 Janvier 2026"
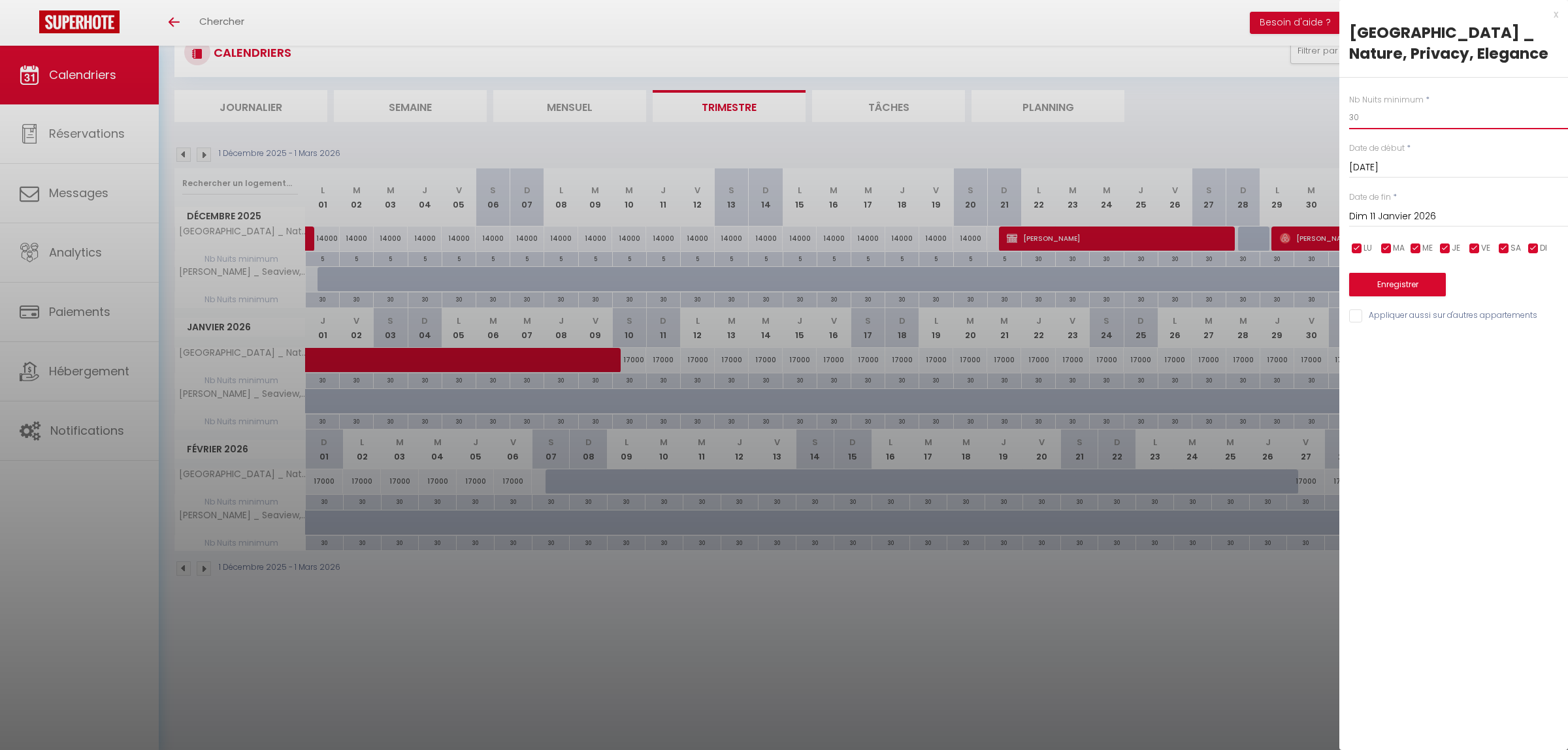
click at [1378, 124] on input "30" at bounding box center [1457, 117] width 218 height 23
type input "5"
click at [1387, 215] on input "Dim 11 Janvier 2026" at bounding box center [1457, 217] width 218 height 17
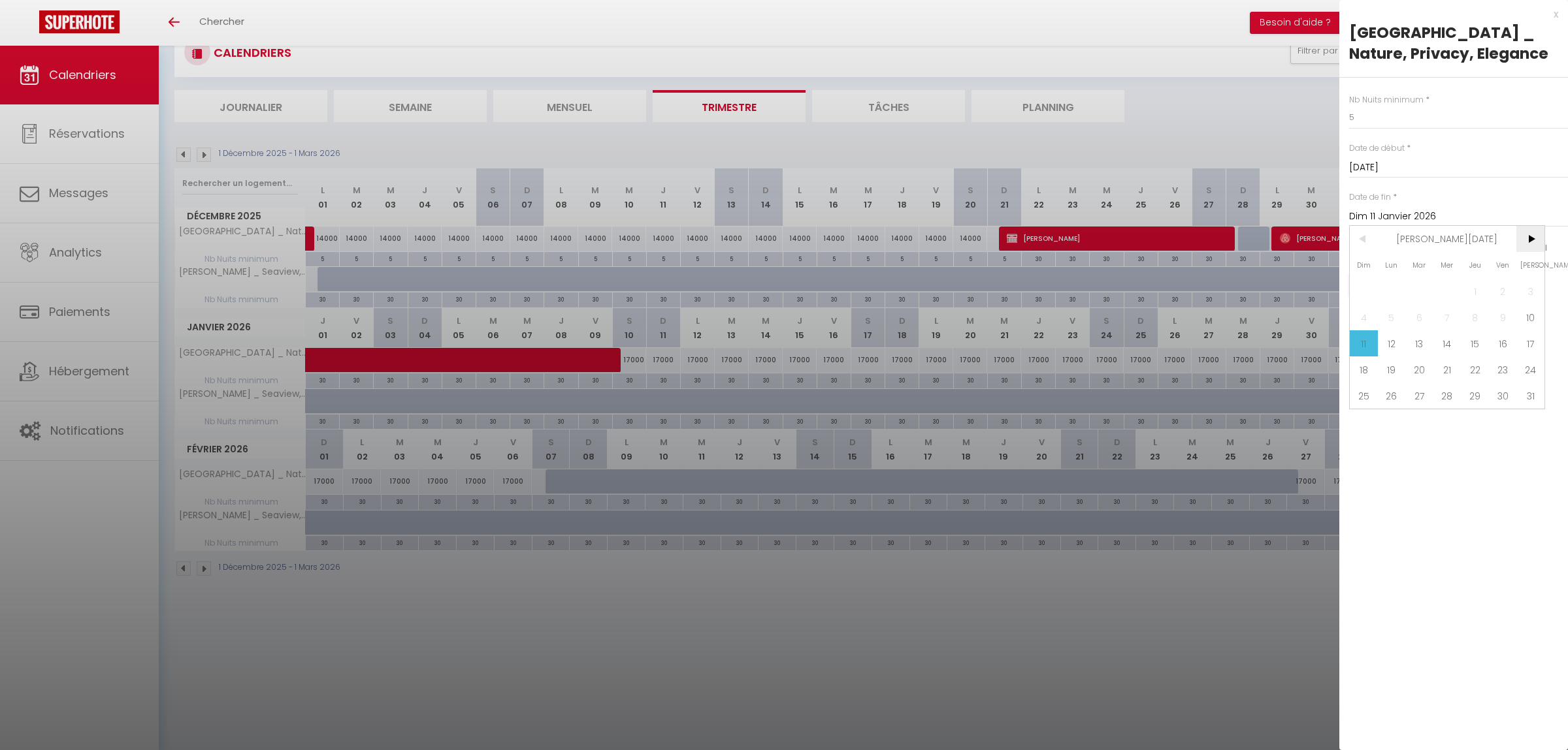
click at [1531, 245] on span ">" at bounding box center [1530, 239] width 28 height 26
click at [1531, 298] on span "7" at bounding box center [1530, 291] width 28 height 26
type input "[DATE]"
click at [1408, 280] on button "Enregistrer" at bounding box center [1397, 284] width 97 height 23
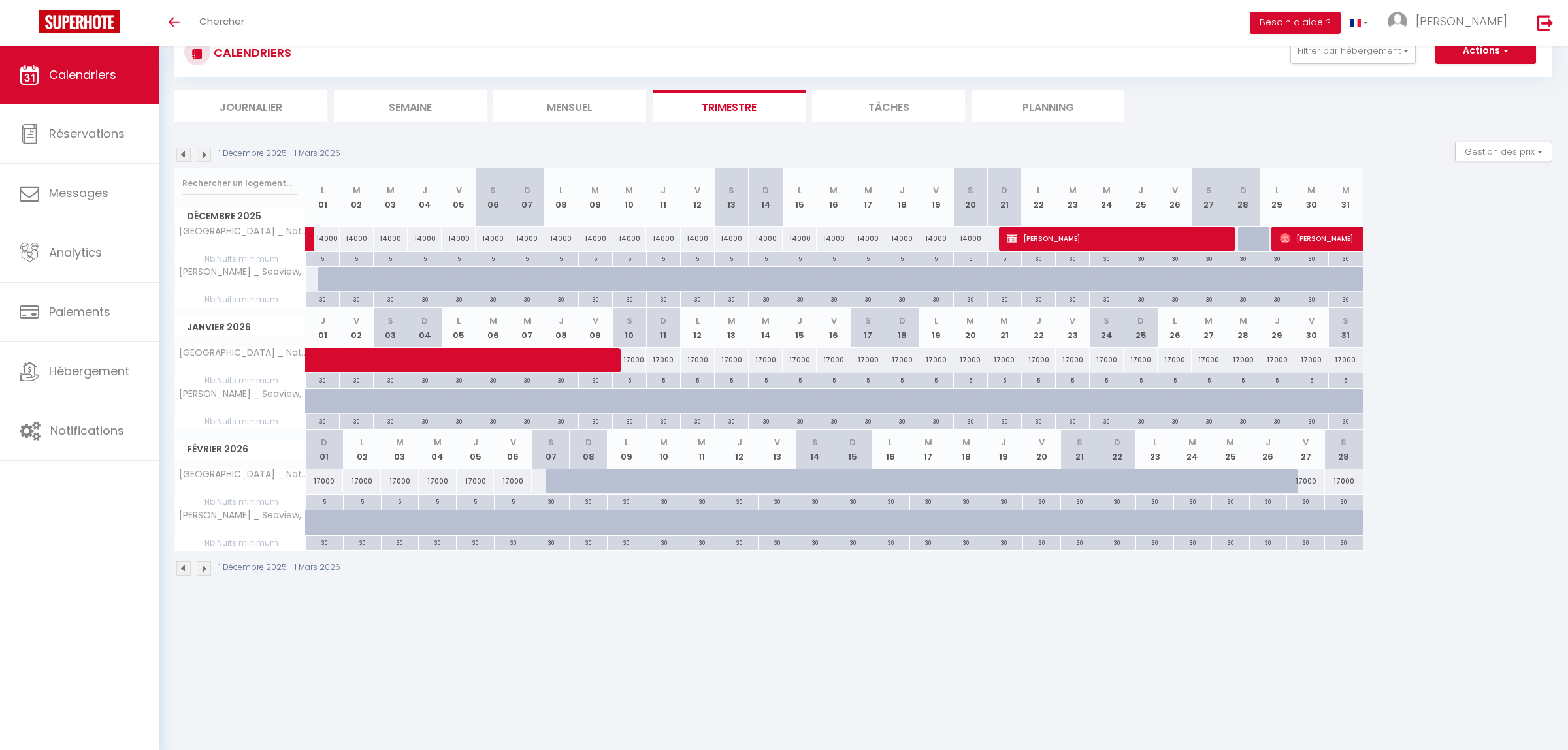
click at [206, 570] on img at bounding box center [204, 569] width 15 height 15
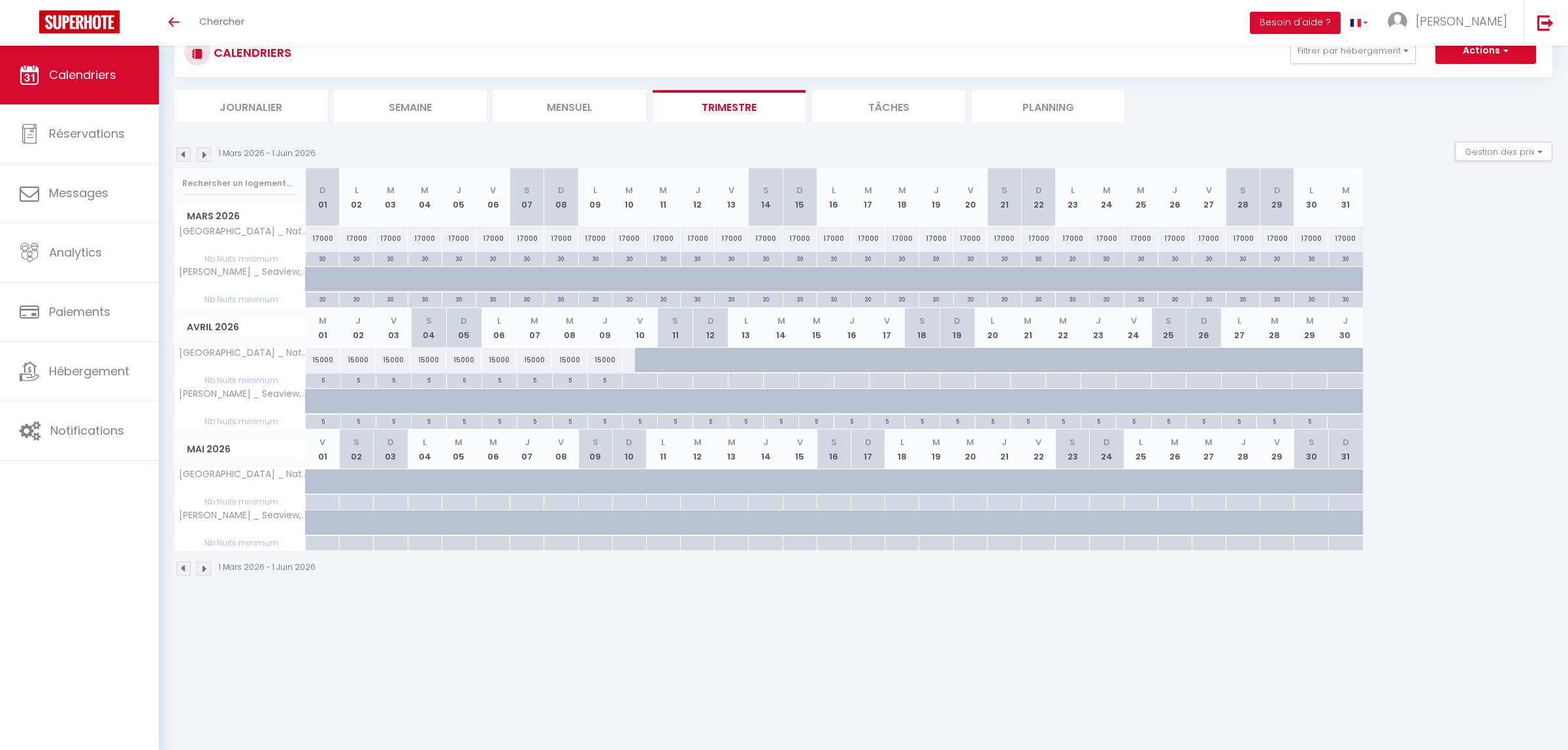
click at [182, 573] on img at bounding box center [183, 569] width 15 height 15
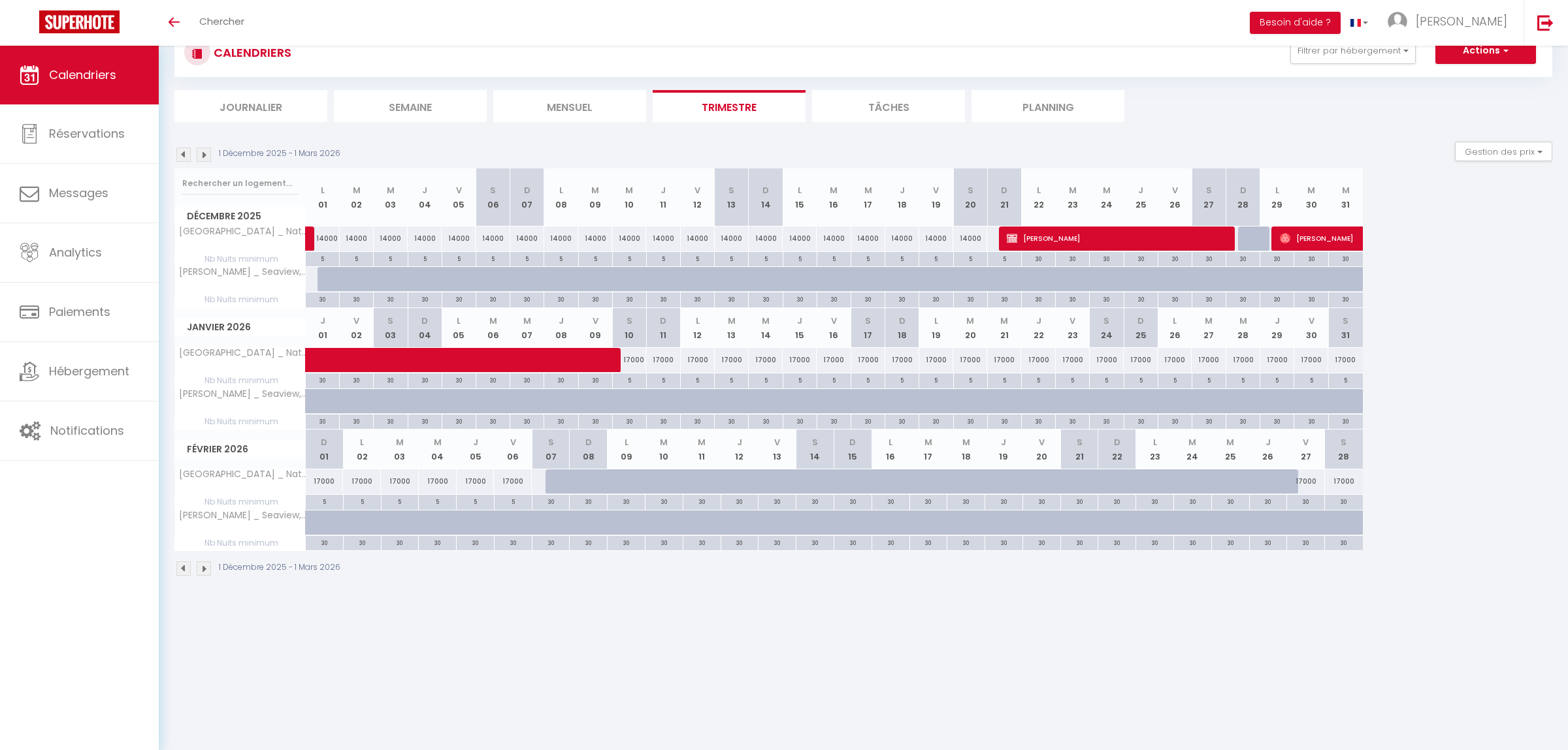
click at [1306, 499] on div "30" at bounding box center [1305, 501] width 37 height 12
type input "30"
type input "Ven 27 Février 2026"
type input "[DATE]"
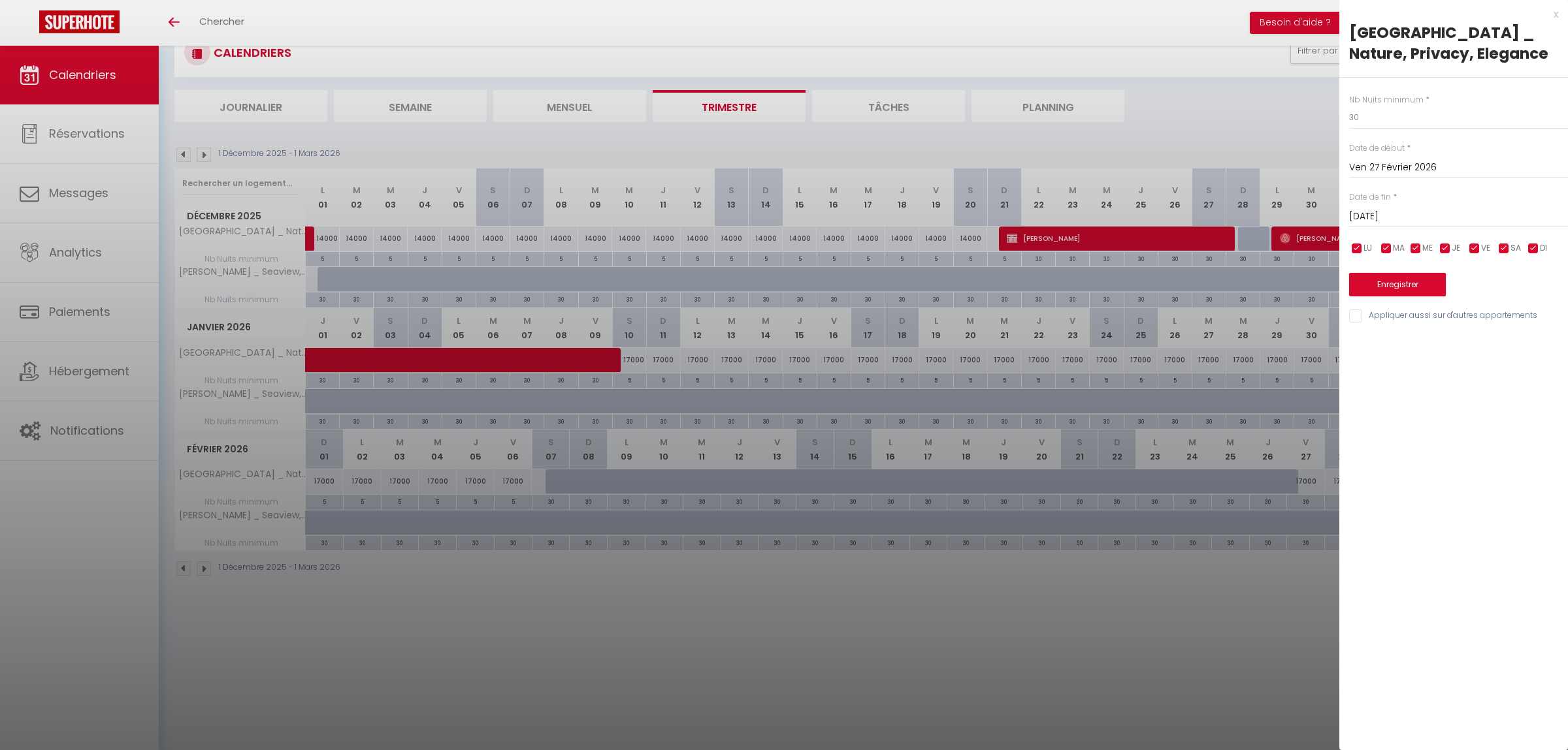
click at [1391, 98] on label "Nb Nuits minimum" at bounding box center [1386, 100] width 74 height 12
click at [1381, 114] on input "30" at bounding box center [1457, 117] width 218 height 23
type input "5"
click at [1413, 209] on input "[DATE]" at bounding box center [1457, 217] width 218 height 17
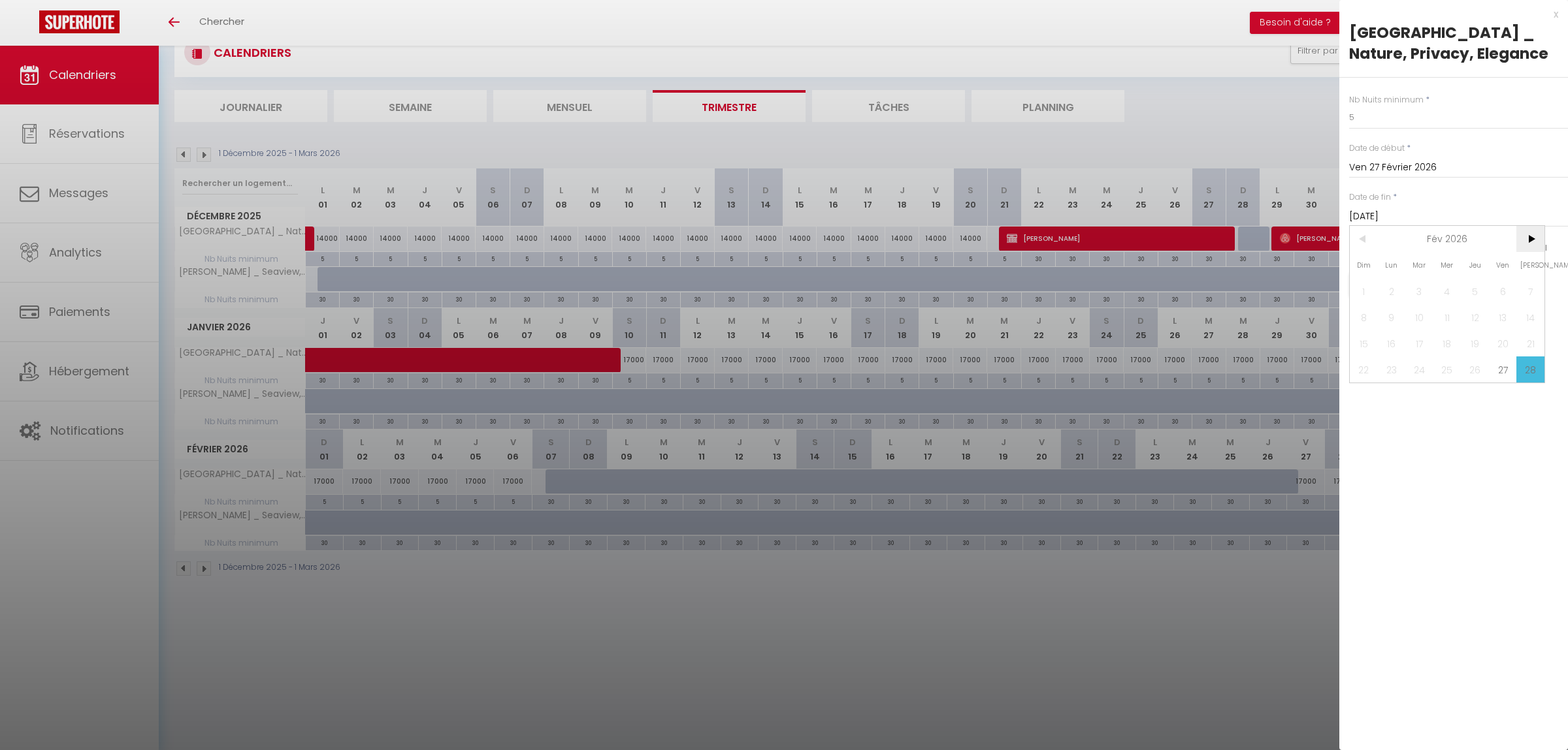
click at [1533, 242] on span ">" at bounding box center [1530, 239] width 28 height 26
click at [1439, 291] on span "1" at bounding box center [1447, 291] width 28 height 26
type input "Mer 01 Avril 2026"
click at [1396, 287] on button "Enregistrer" at bounding box center [1397, 284] width 97 height 23
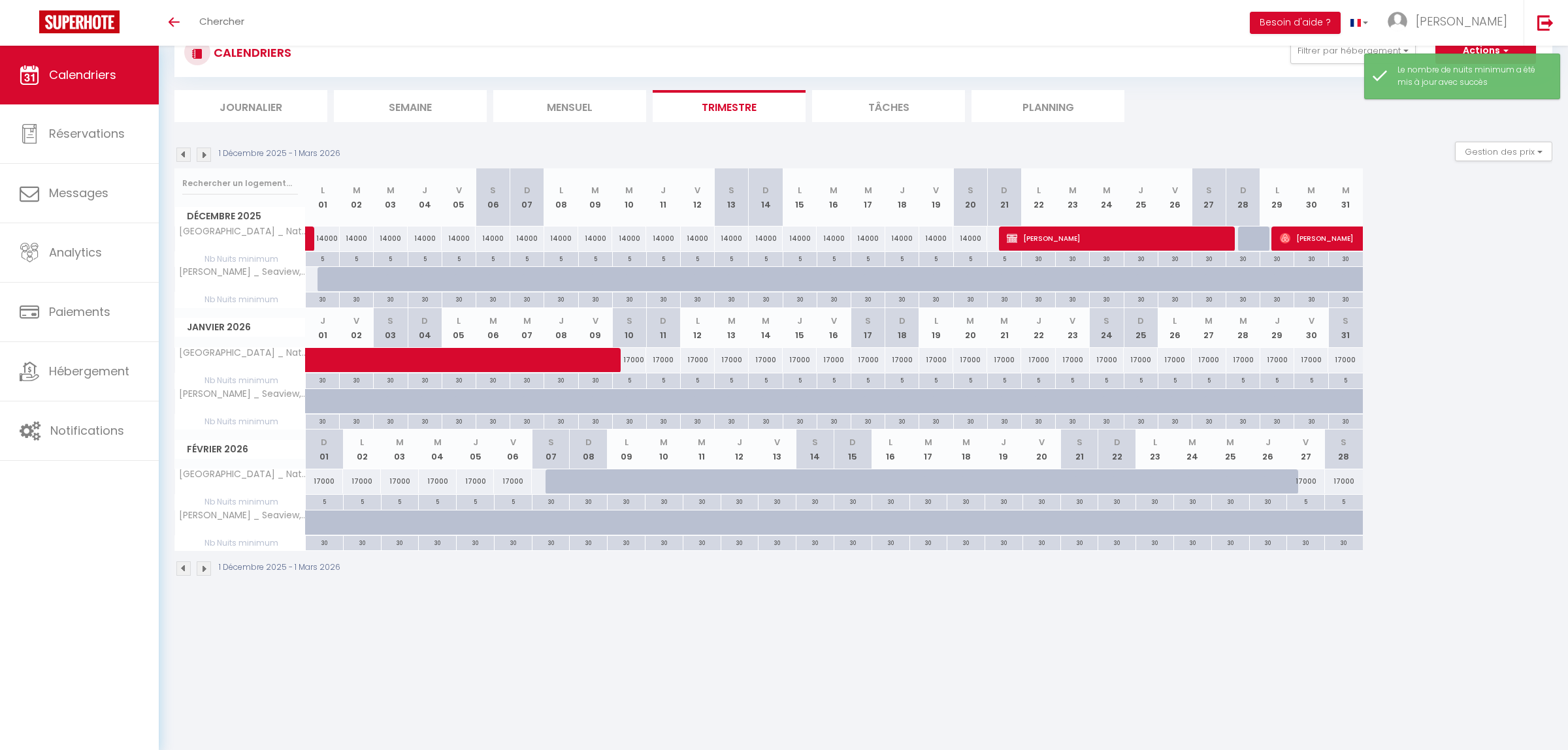
click at [203, 576] on img at bounding box center [204, 569] width 15 height 15
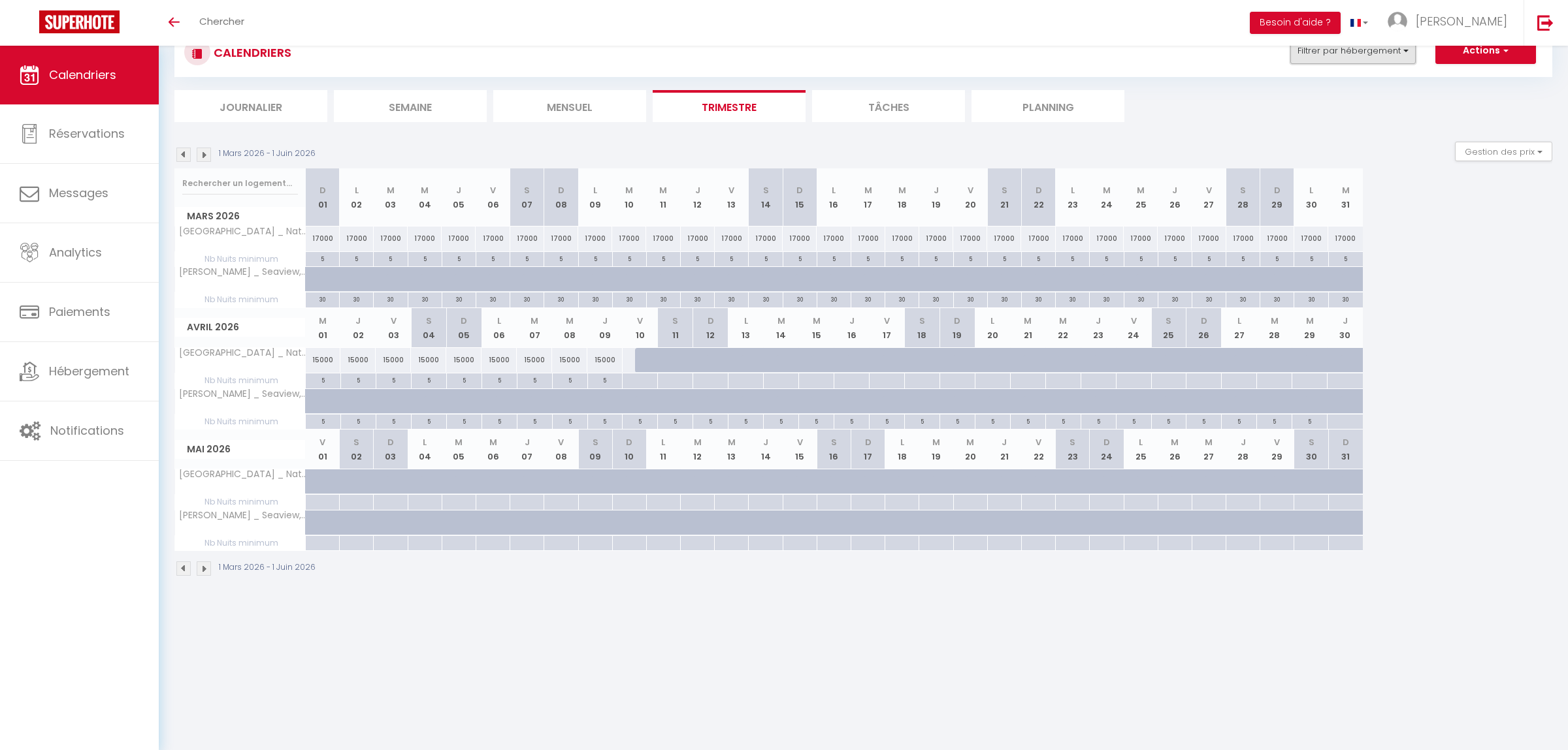
click at [1390, 59] on button "Filtrer par hébergement" at bounding box center [1352, 51] width 125 height 26
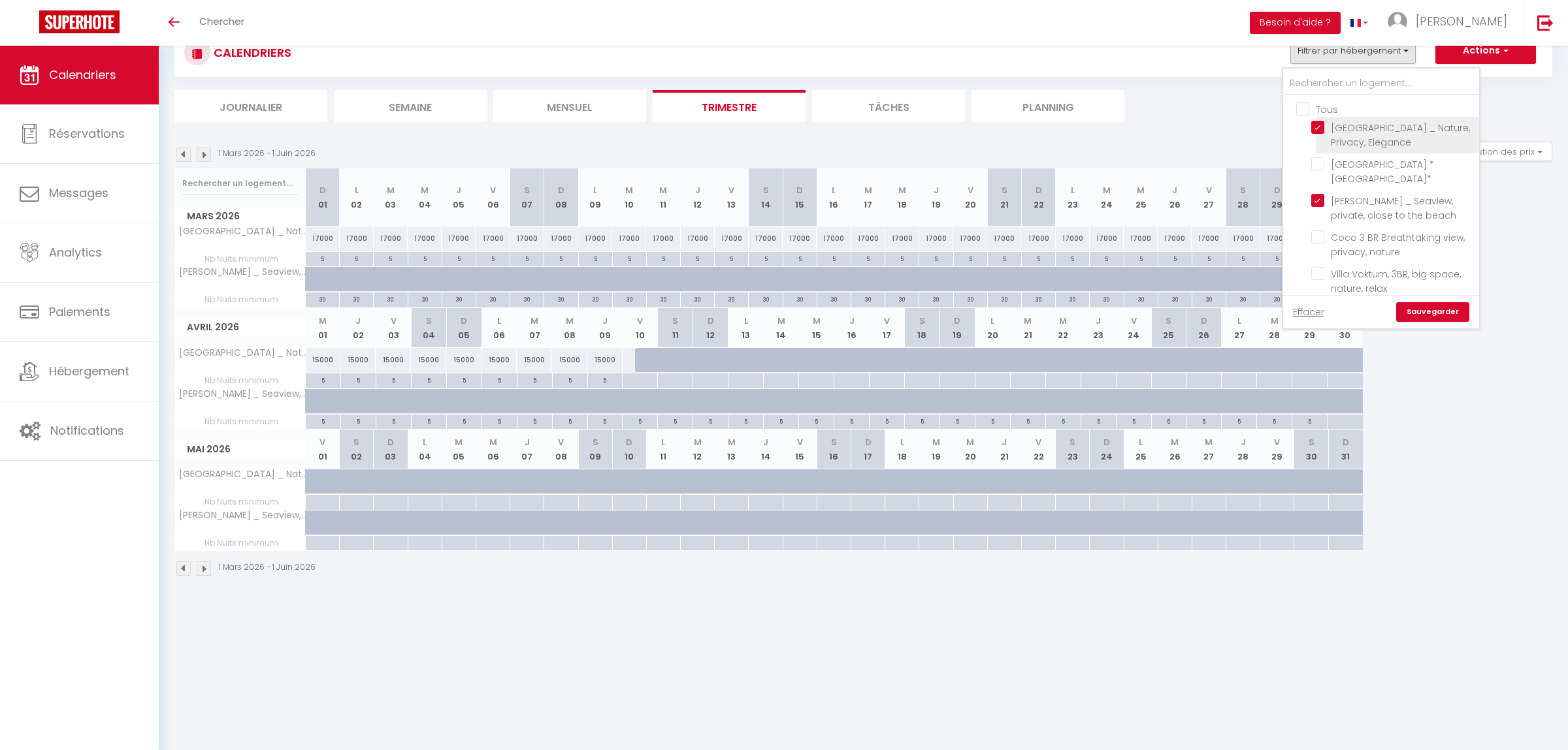
click at [1355, 124] on input "[GEOGRAPHIC_DATA] _ Nature, Privacy, Elegance" at bounding box center [1392, 127] width 163 height 13
checkbox input "false"
click at [1423, 310] on link "Sauvegarder" at bounding box center [1432, 312] width 73 height 20
